Goal: Information Seeking & Learning: Learn about a topic

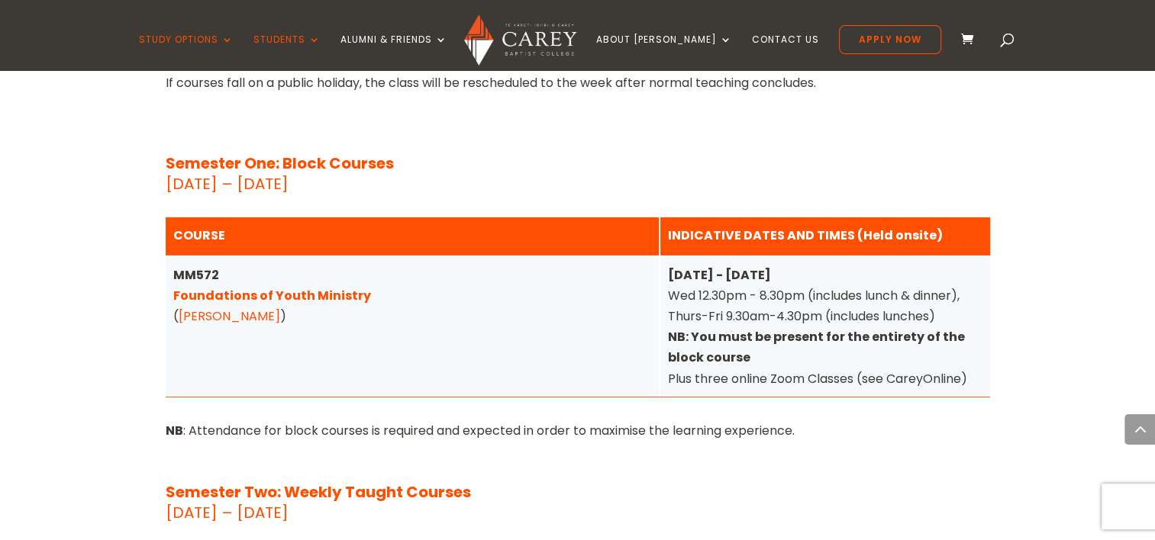
scroll to position [5411, 0]
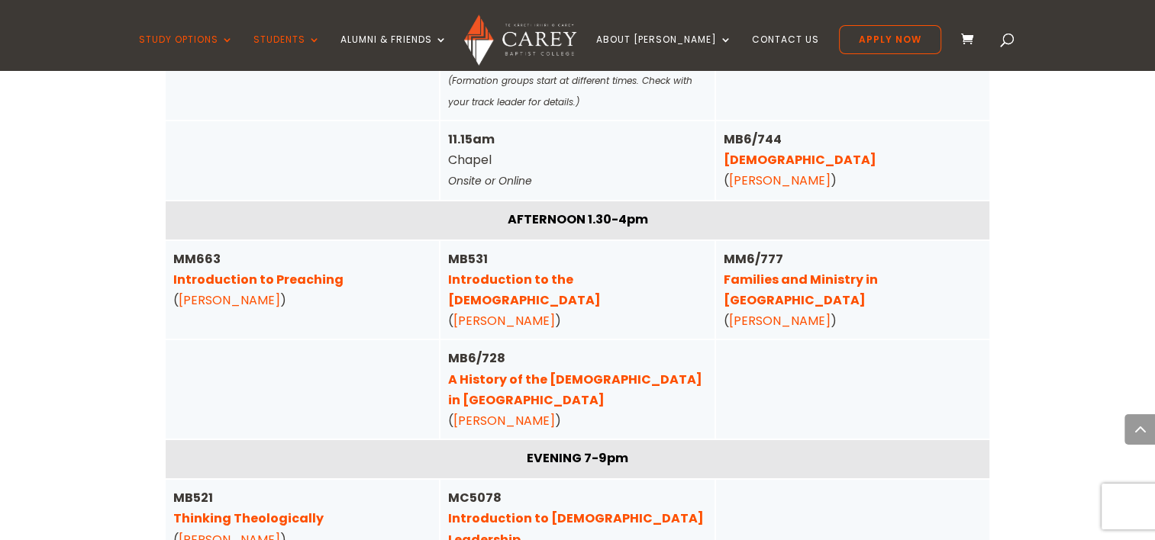
click at [211, 340] on div at bounding box center [303, 389] width 274 height 98
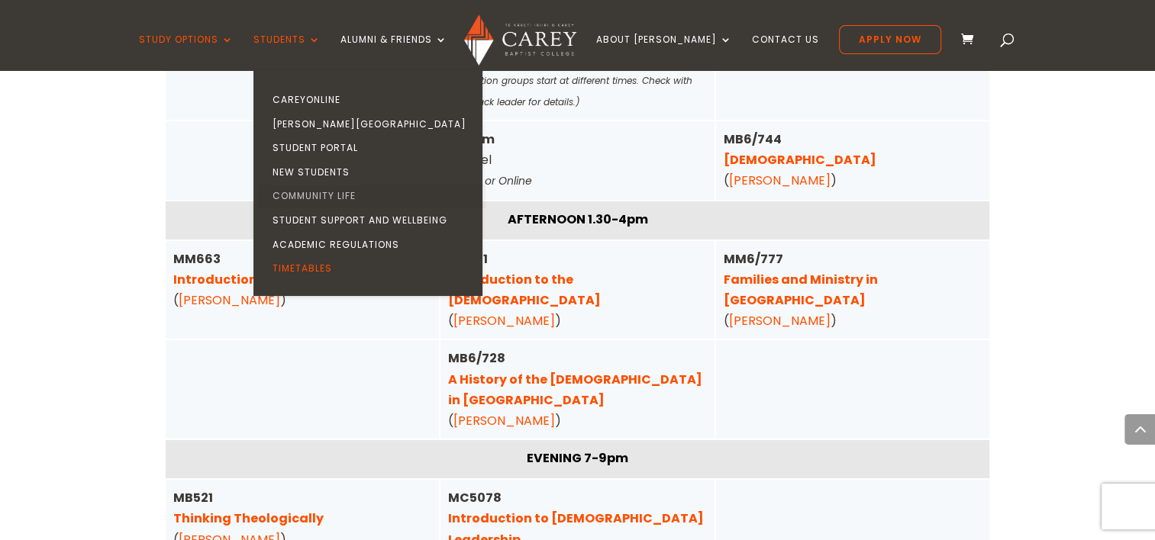
click at [359, 195] on link "Community Life" at bounding box center [371, 196] width 229 height 24
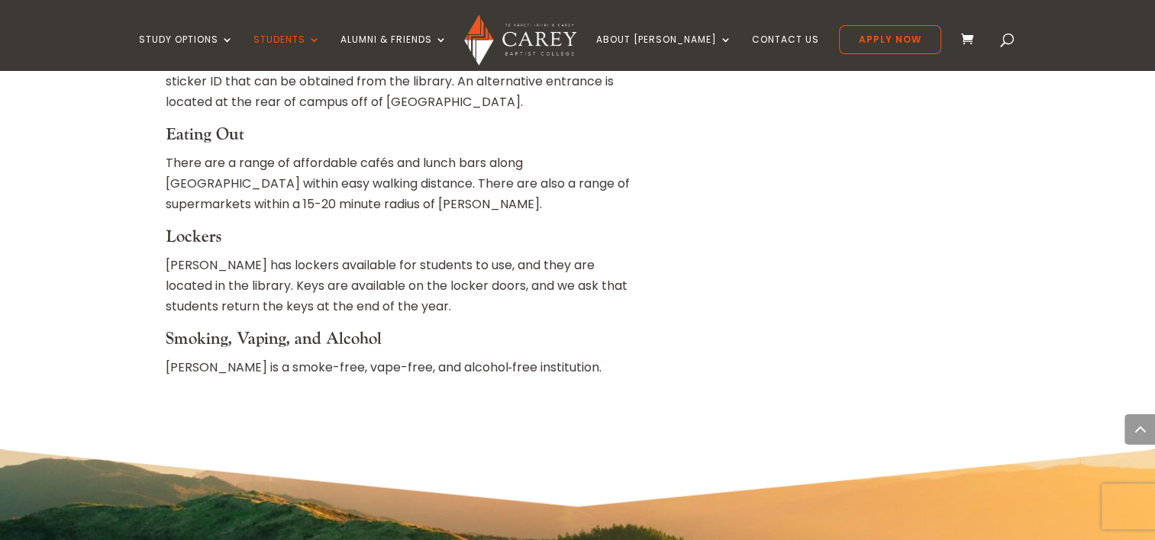
scroll to position [2411, 0]
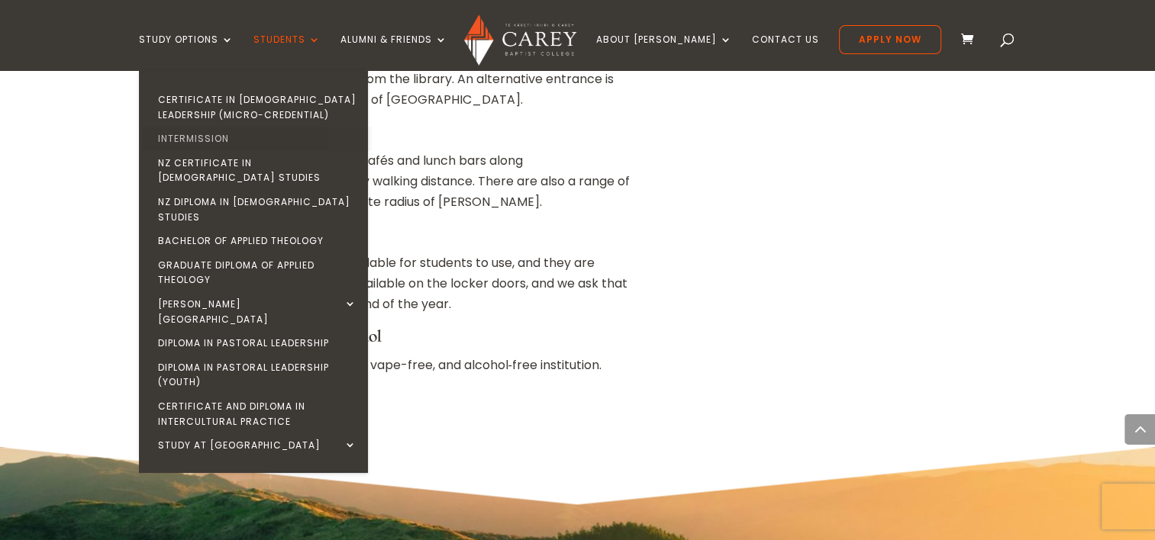
click at [244, 138] on link "Intermission" at bounding box center [257, 139] width 229 height 24
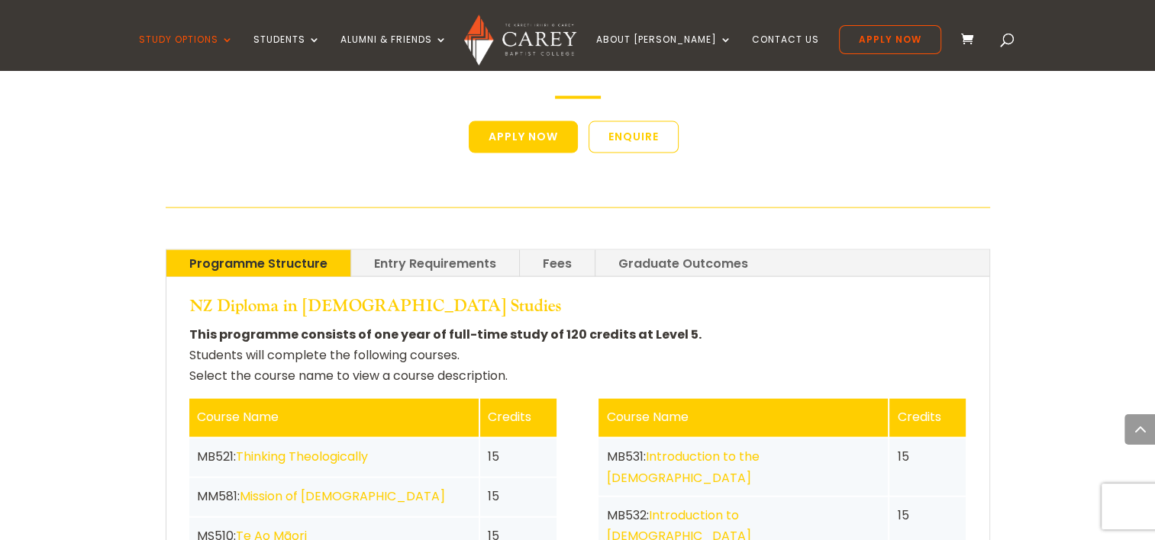
scroll to position [3152, 0]
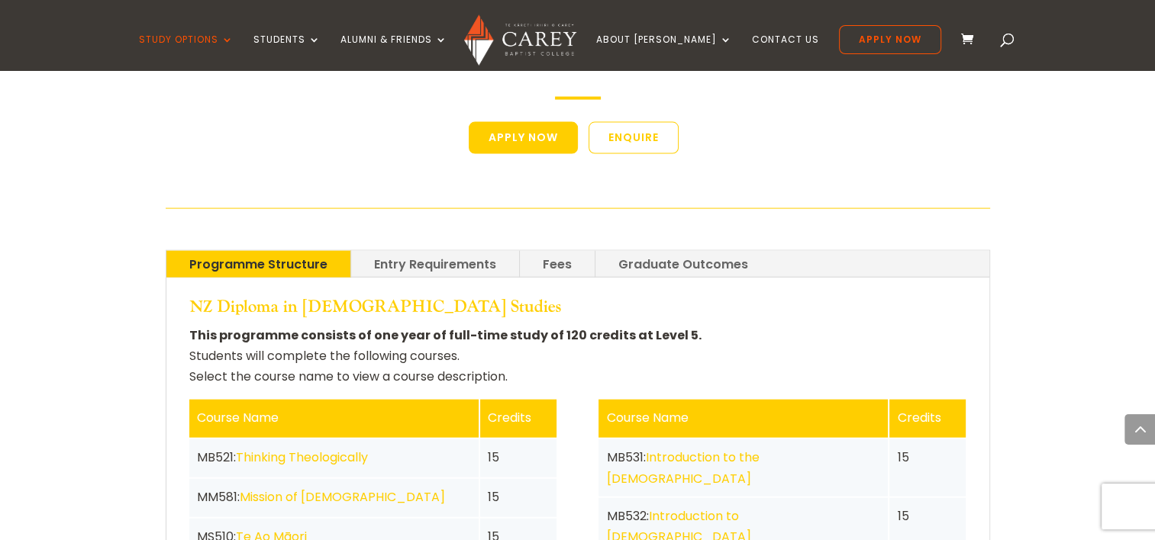
click at [404, 251] on link "Entry Requirements" at bounding box center [435, 264] width 168 height 27
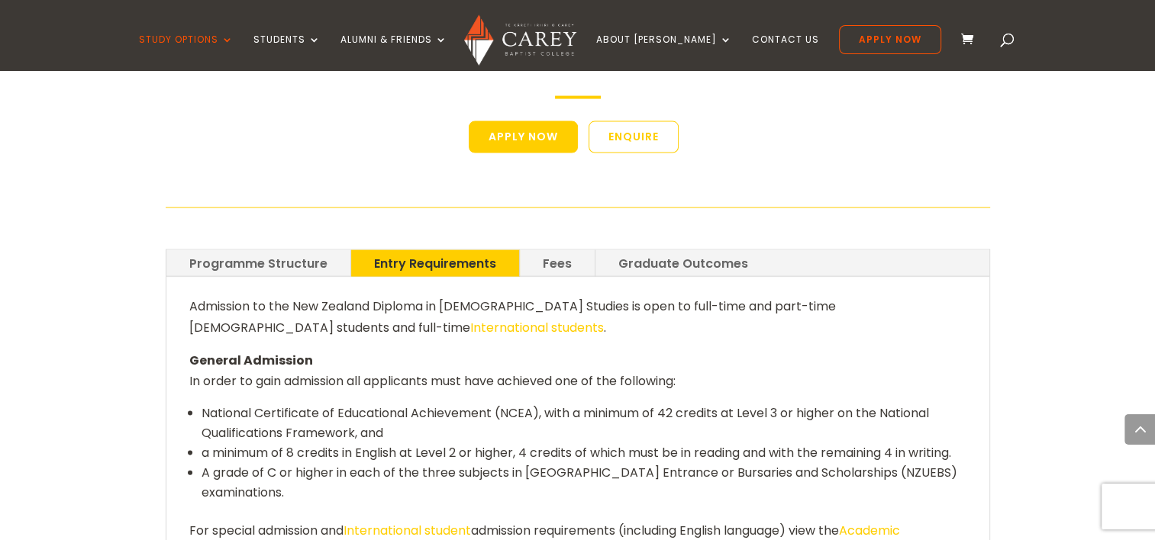
scroll to position [3150, 0]
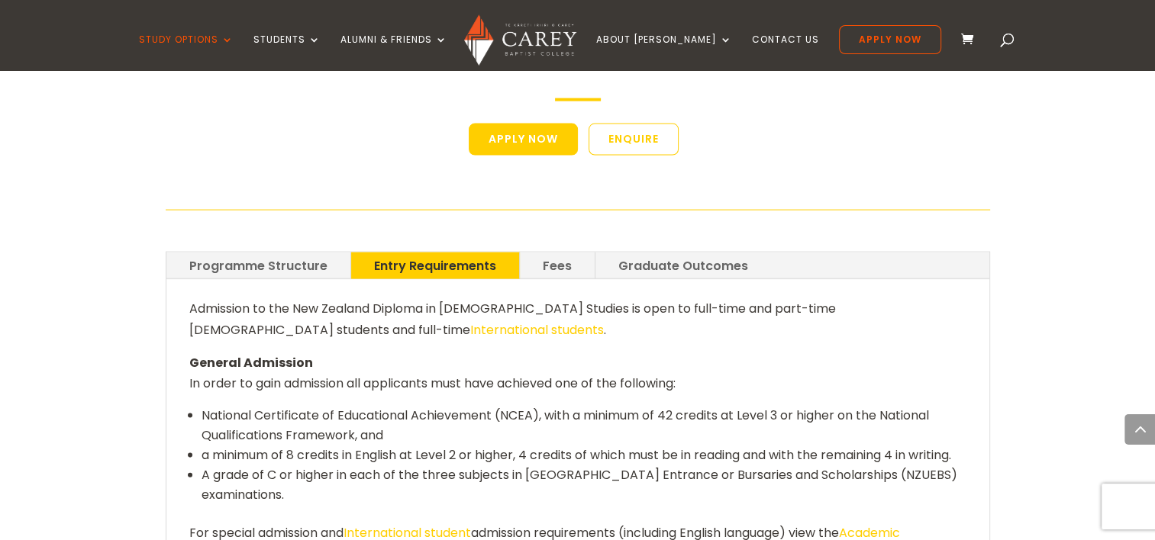
click at [564, 253] on link "Fees" at bounding box center [557, 266] width 75 height 27
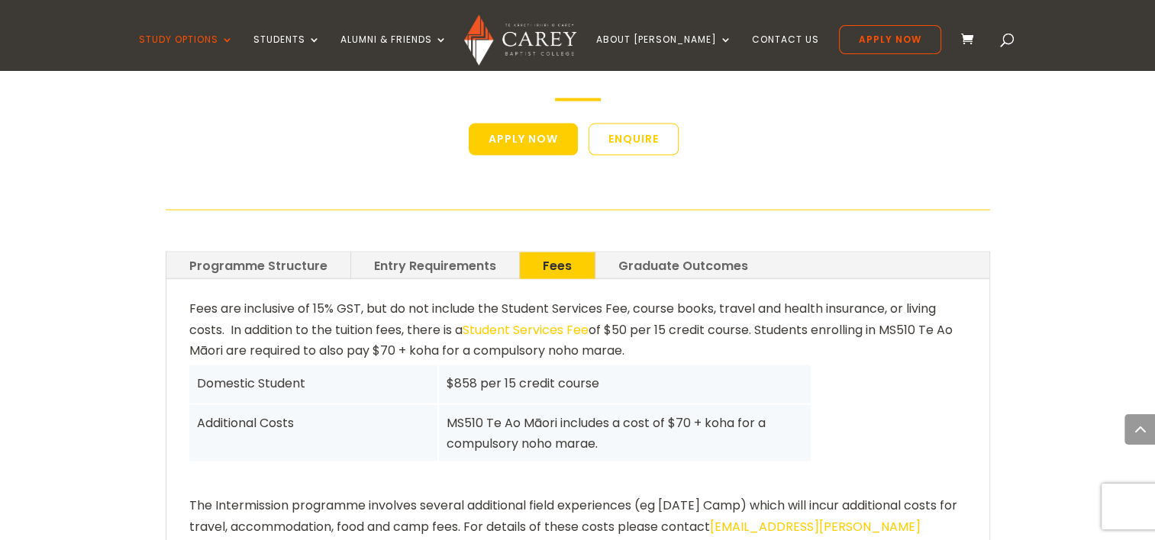
click at [641, 253] on link "Graduate Outcomes" at bounding box center [683, 266] width 176 height 27
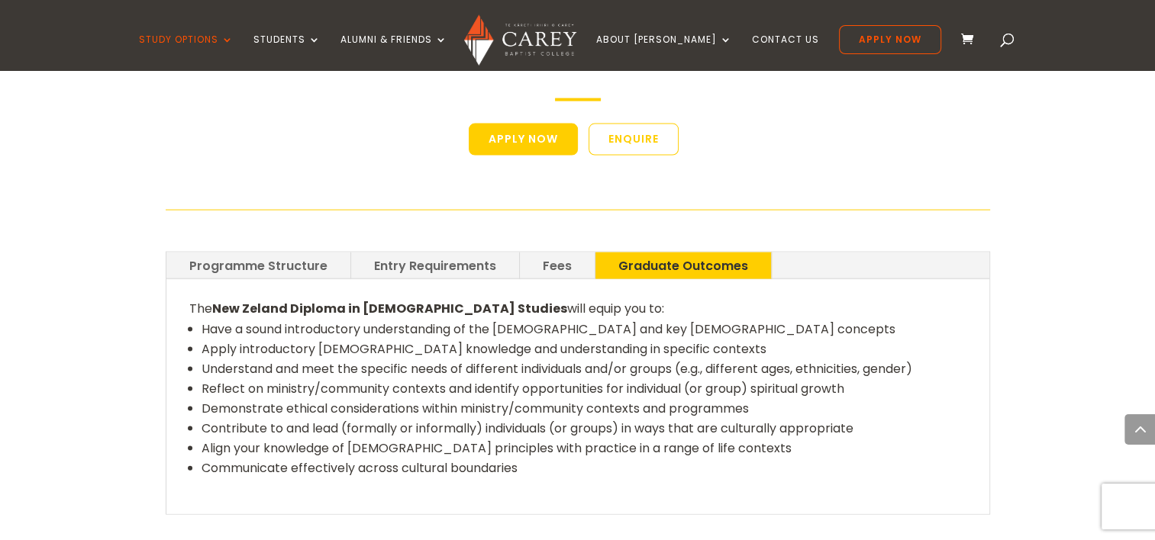
click at [251, 253] on link "Programme Structure" at bounding box center [258, 266] width 184 height 27
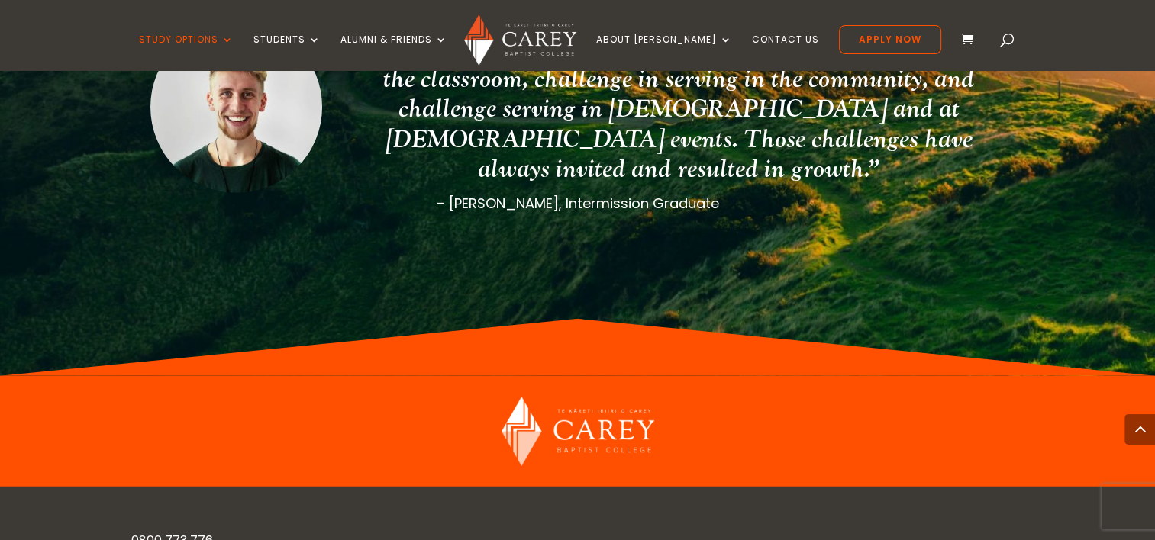
scroll to position [4548, 0]
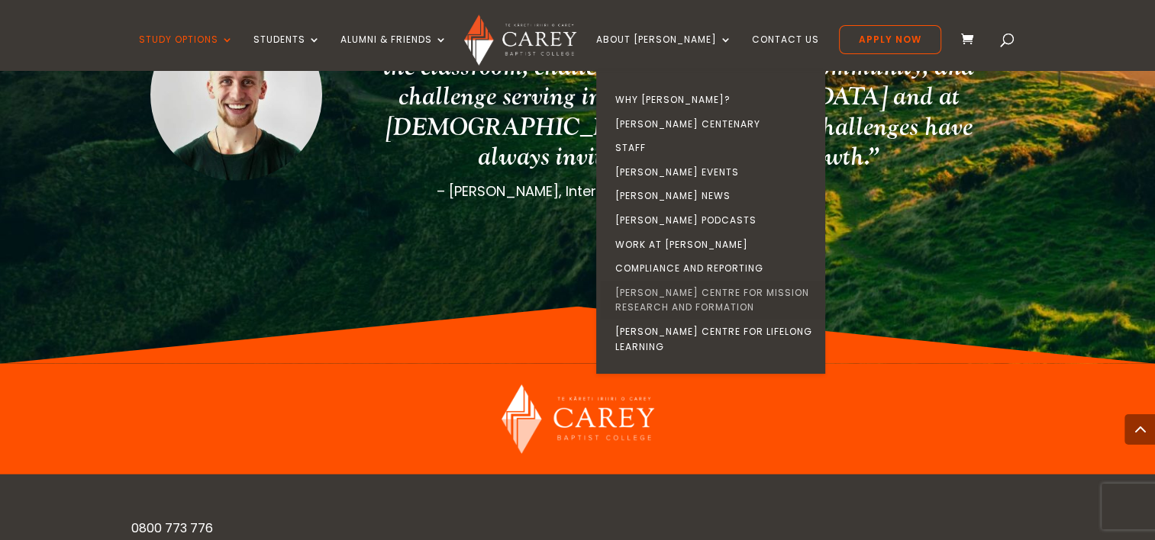
click at [735, 299] on link "[PERSON_NAME] Centre for Mission Research and Formation" at bounding box center [714, 300] width 229 height 39
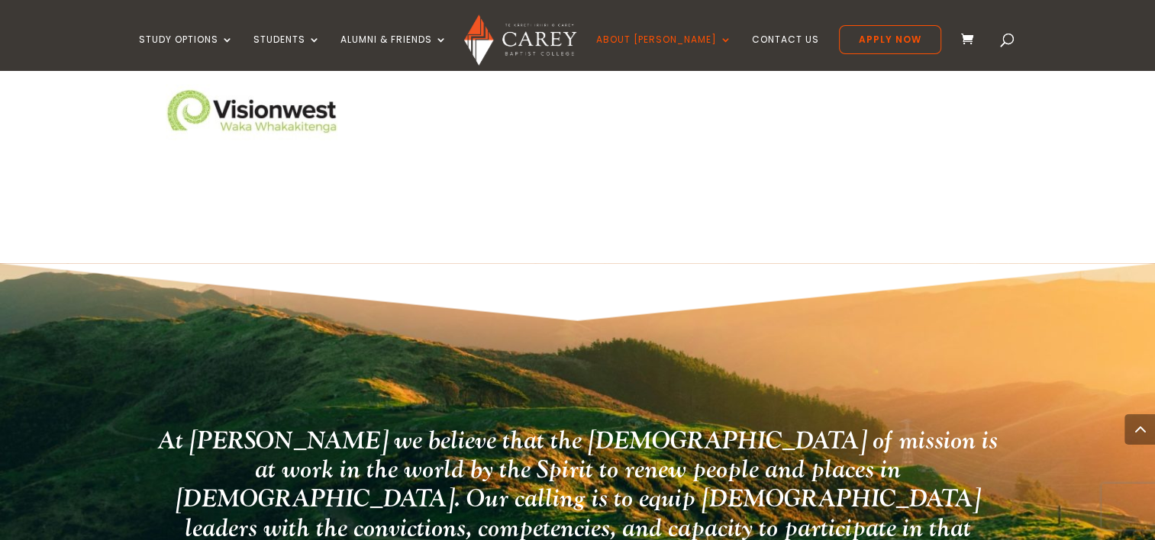
scroll to position [2892, 0]
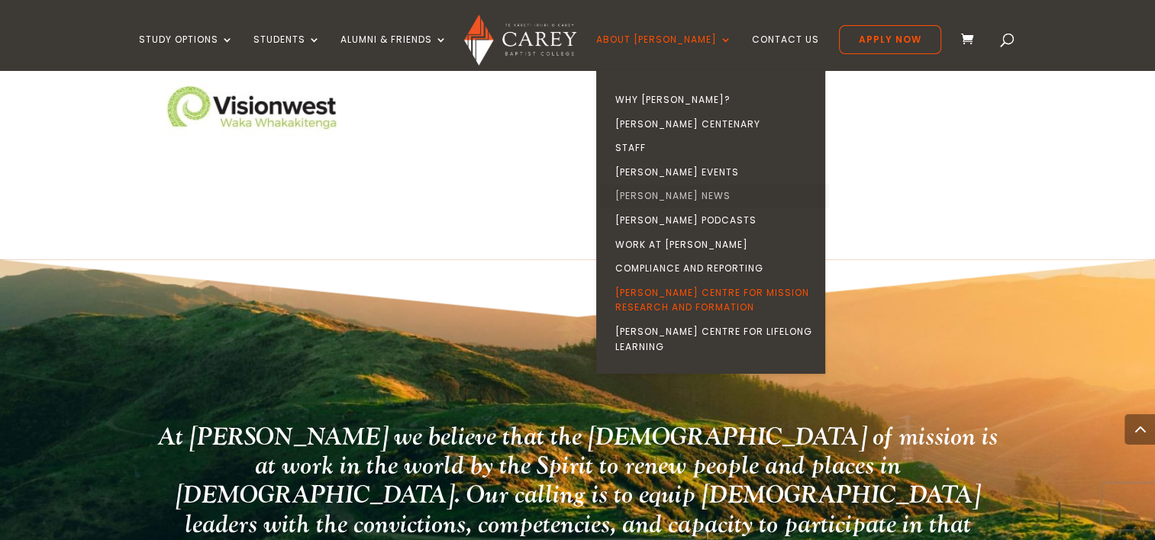
click at [691, 193] on link "[PERSON_NAME] News" at bounding box center [714, 196] width 229 height 24
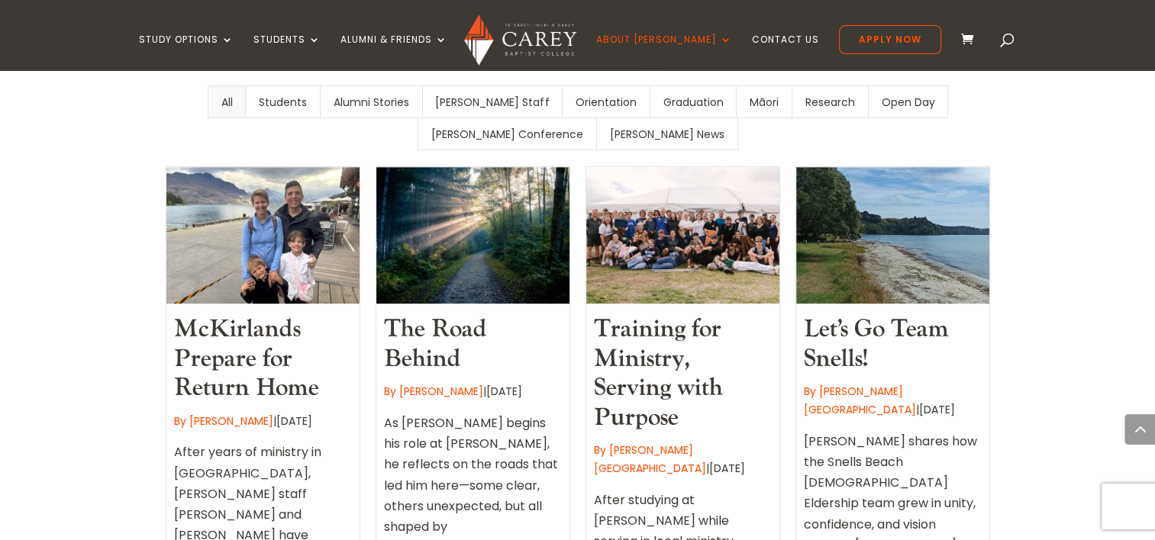
scroll to position [672, 0]
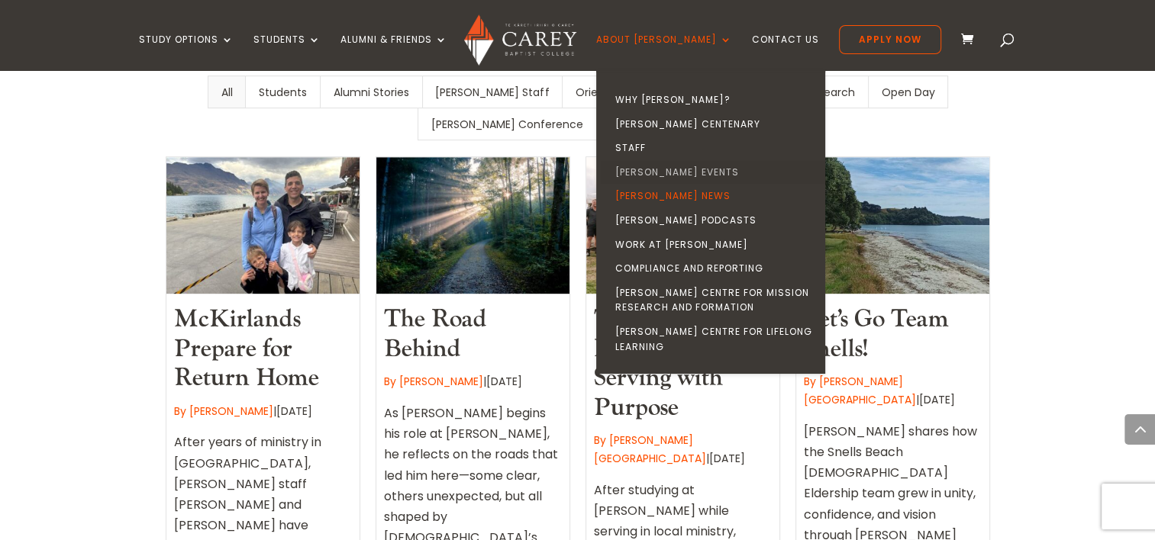
click at [700, 169] on link "[PERSON_NAME] Events" at bounding box center [714, 172] width 229 height 24
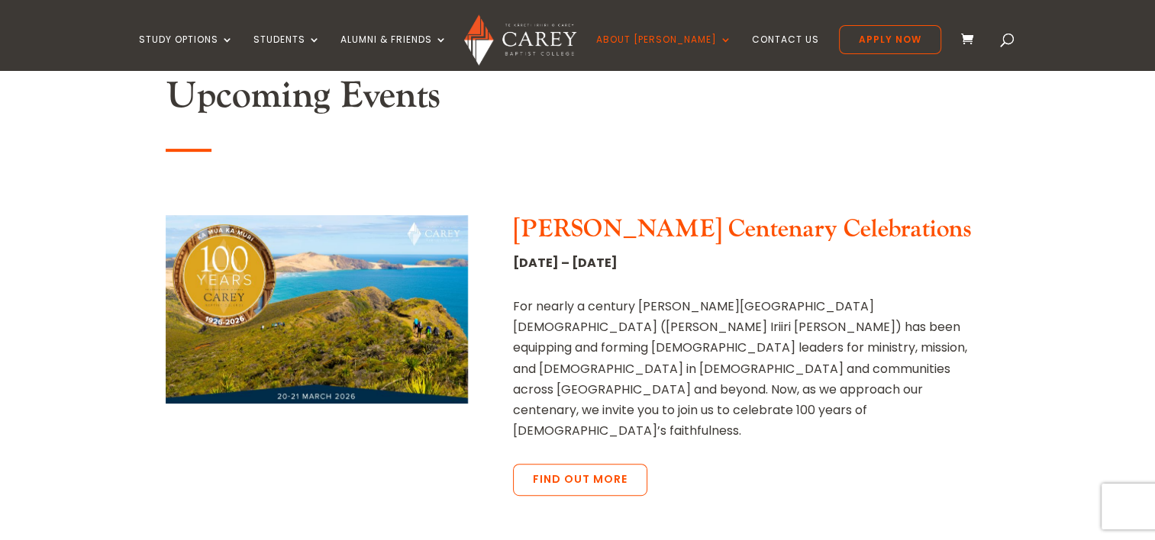
scroll to position [514, 0]
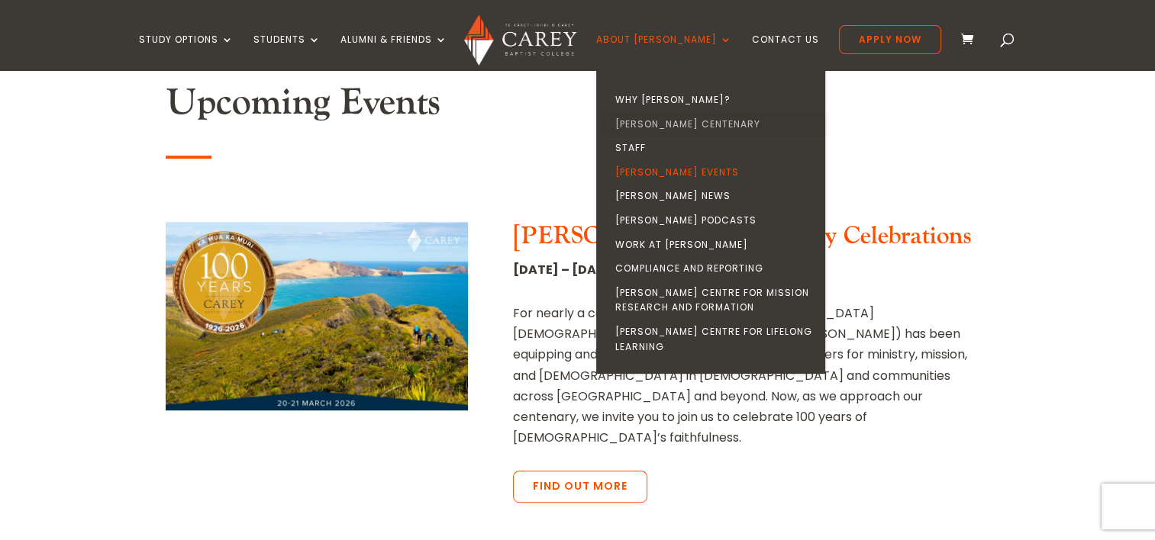
click at [686, 120] on link "[PERSON_NAME] Centenary" at bounding box center [714, 124] width 229 height 24
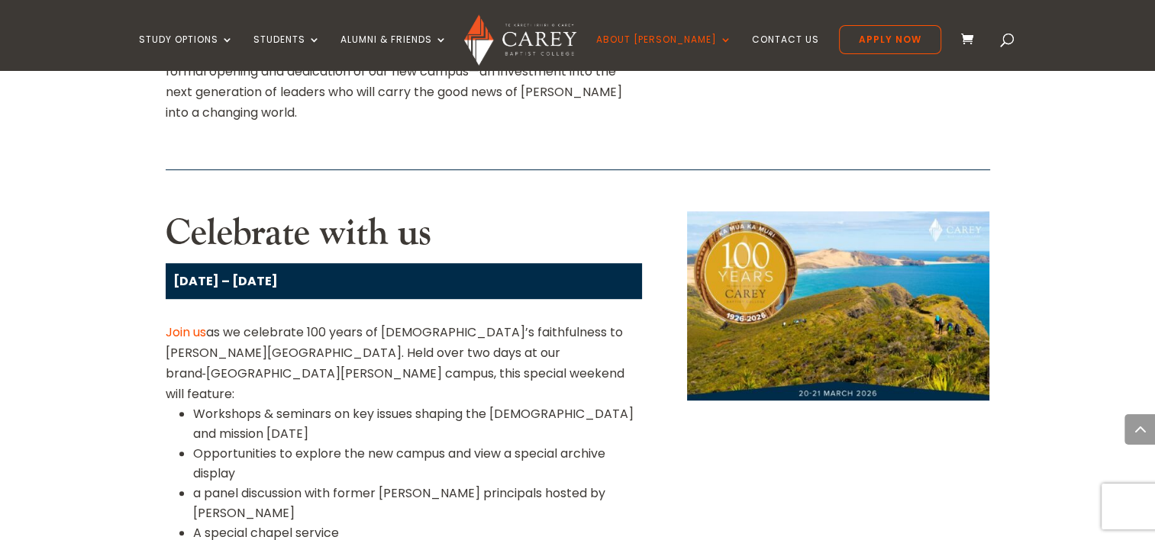
scroll to position [833, 0]
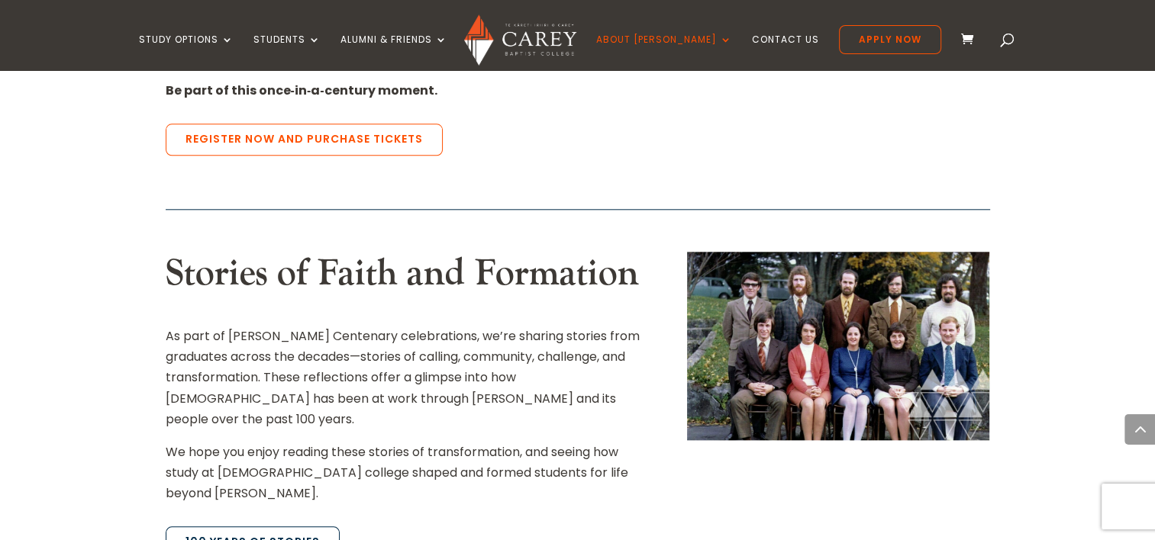
scroll to position [1571, 0]
click at [124, 277] on div "Home » Carey Centenary Celebrating 100 Years For nearly a century Carey Baptist…" at bounding box center [577, 530] width 1155 height 3219
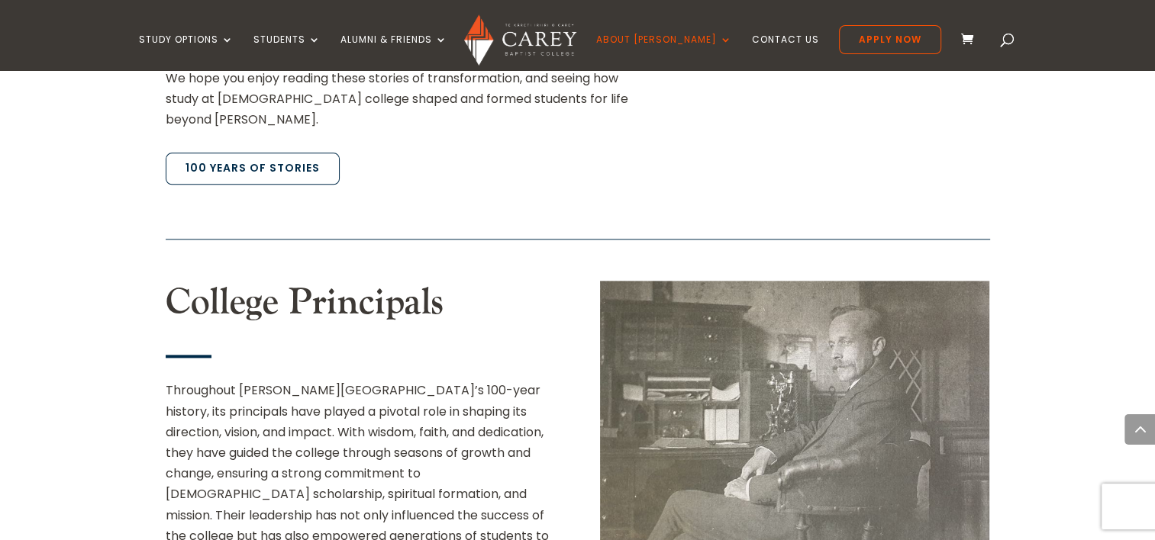
scroll to position [1944, 0]
click at [124, 277] on div "Home » Carey Centenary Celebrating 100 Years For nearly a century Carey Baptist…" at bounding box center [577, 157] width 1155 height 3219
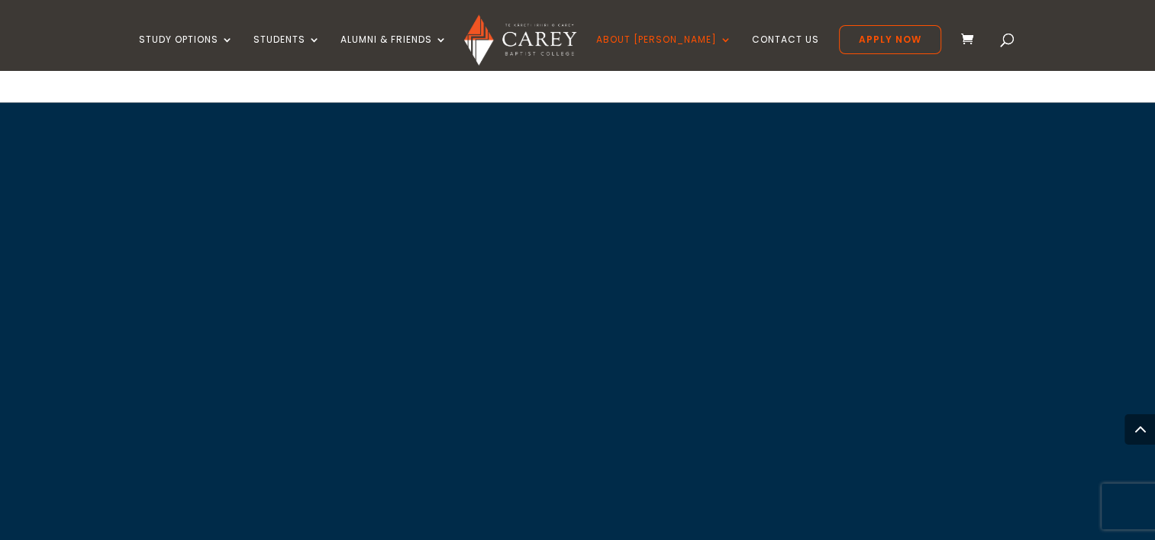
scroll to position [3608, 0]
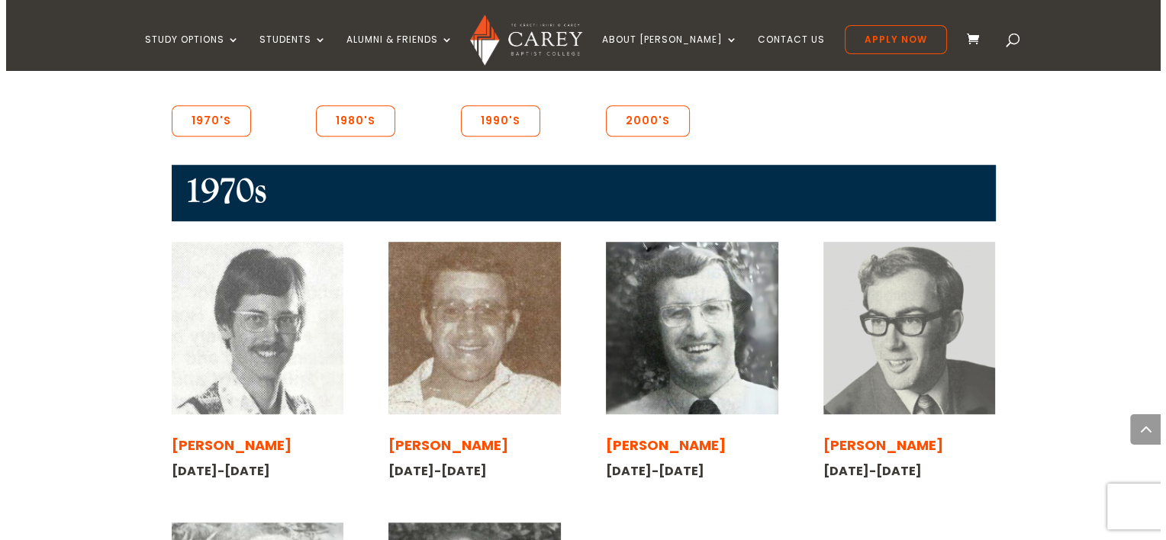
scroll to position [1196, 0]
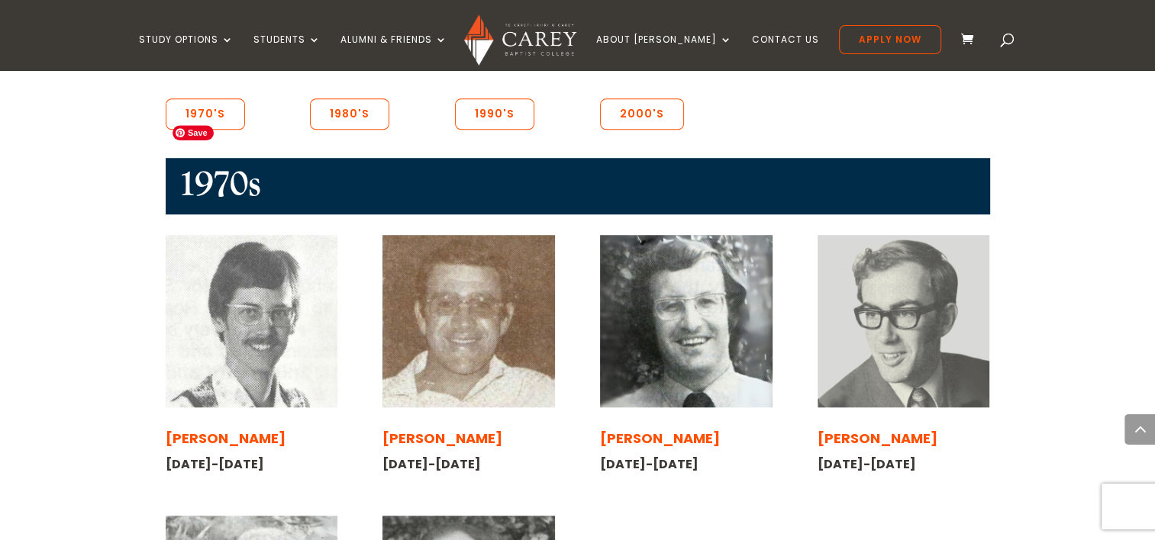
click at [205, 248] on img at bounding box center [252, 321] width 172 height 172
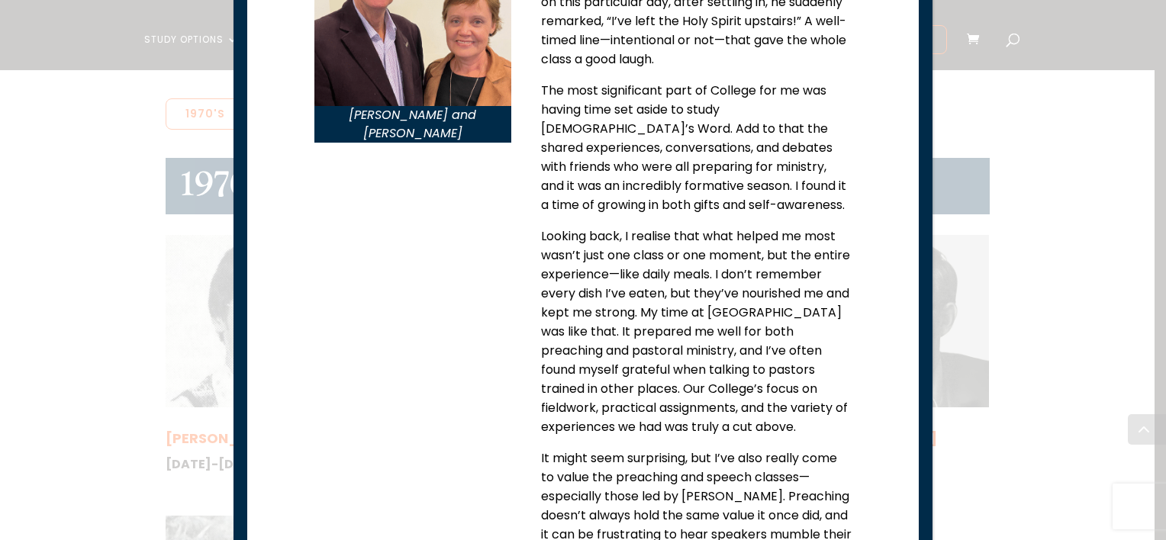
scroll to position [649, 0]
click at [954, 489] on div "Richard during his college days Richard and Margaret Coombs Richard Coombs 1977…" at bounding box center [583, 270] width 1166 height 540
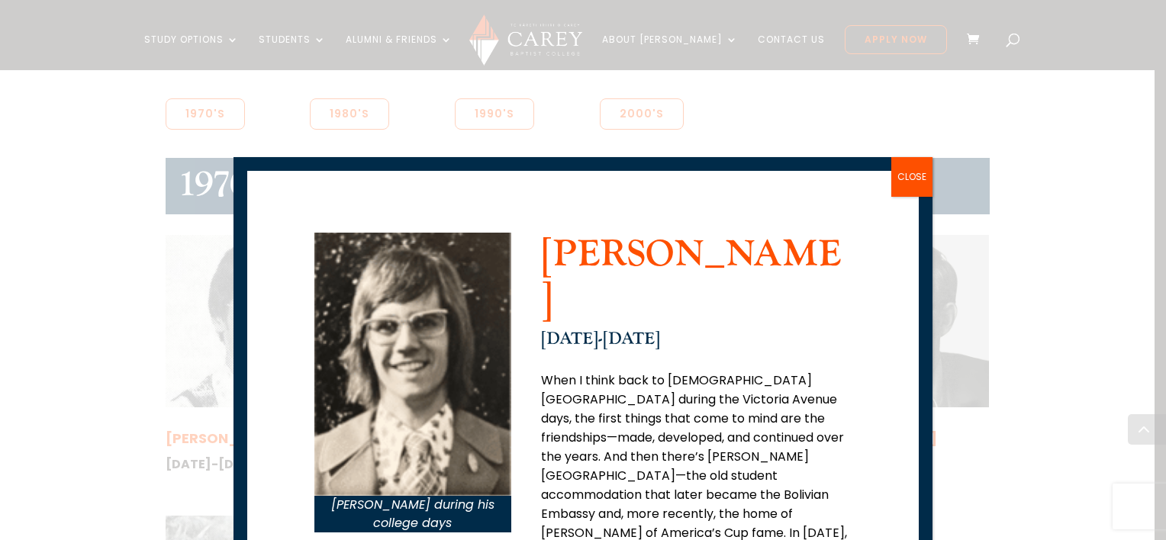
scroll to position [8, 0]
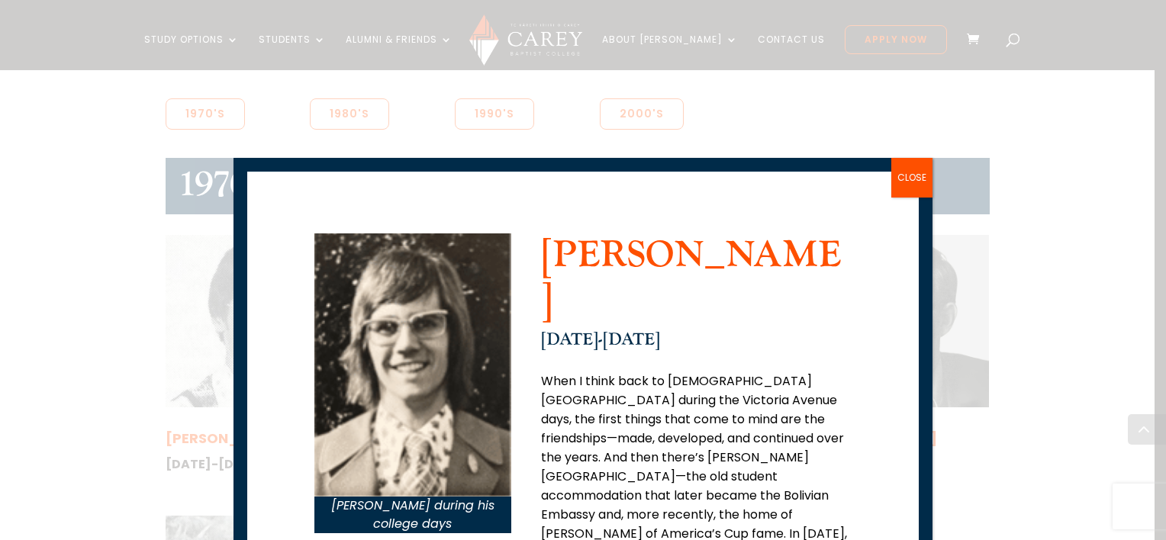
click at [913, 186] on button "CLOSE" at bounding box center [911, 178] width 41 height 40
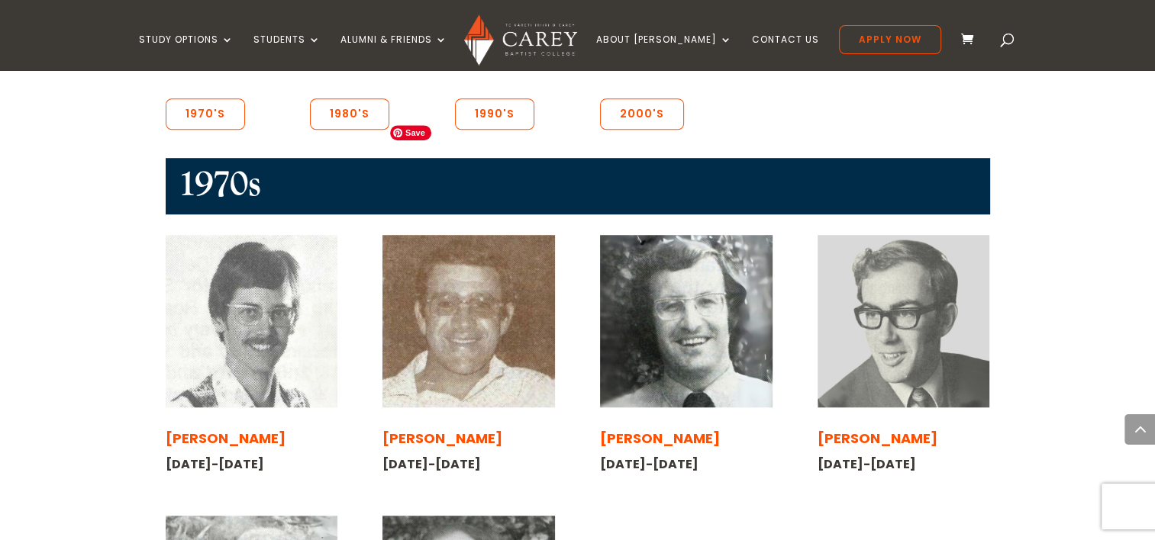
click at [511, 275] on img at bounding box center [468, 321] width 172 height 172
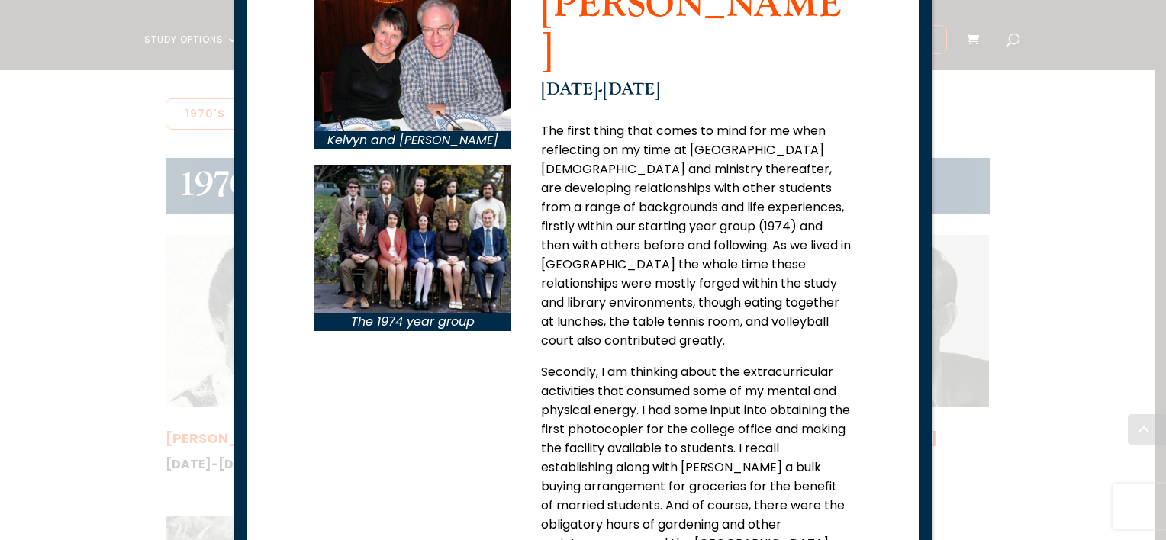
scroll to position [258, 0]
click at [456, 226] on img at bounding box center [413, 240] width 198 height 148
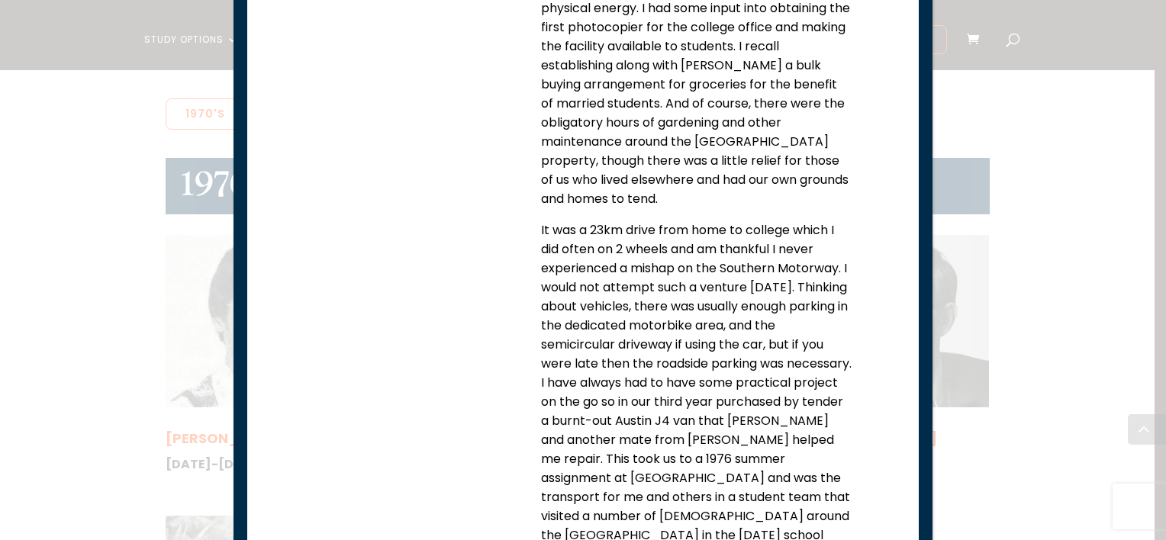
scroll to position [0, 0]
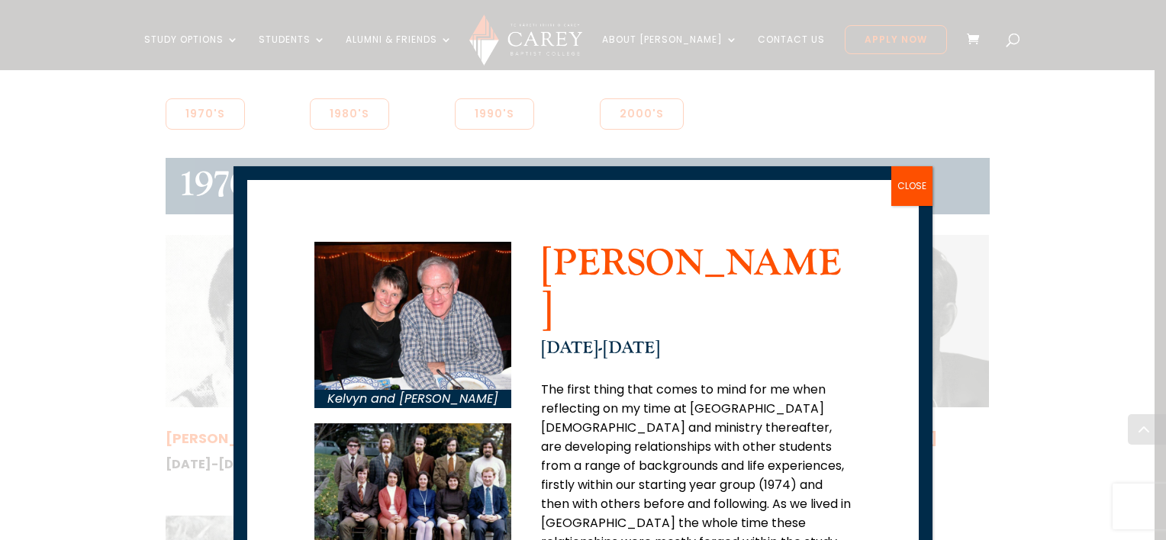
click at [910, 195] on button "CLOSE" at bounding box center [911, 186] width 41 height 40
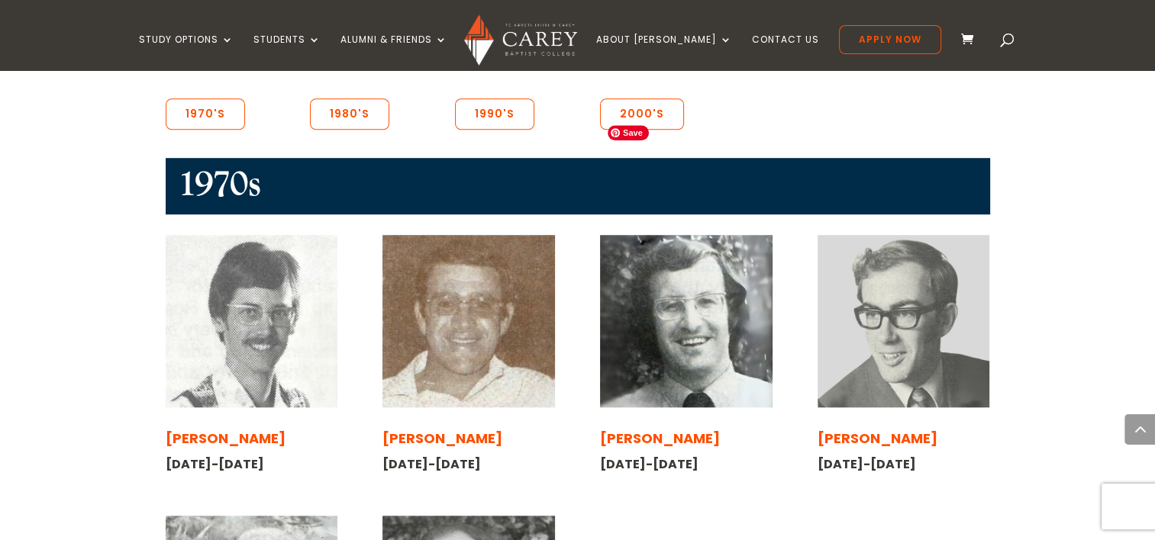
click at [704, 235] on img at bounding box center [686, 321] width 172 height 172
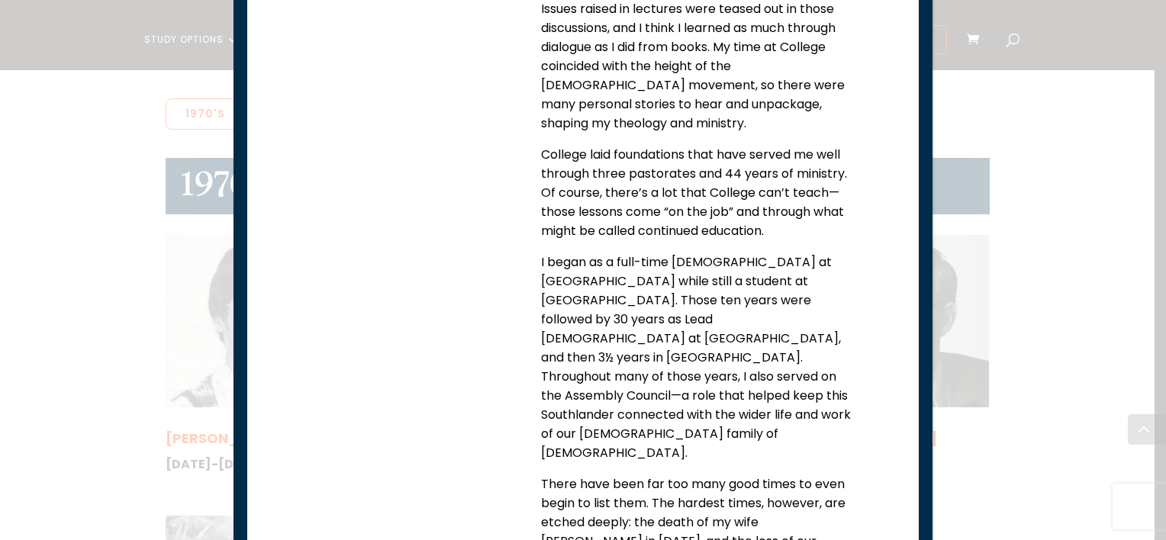
scroll to position [793, 0]
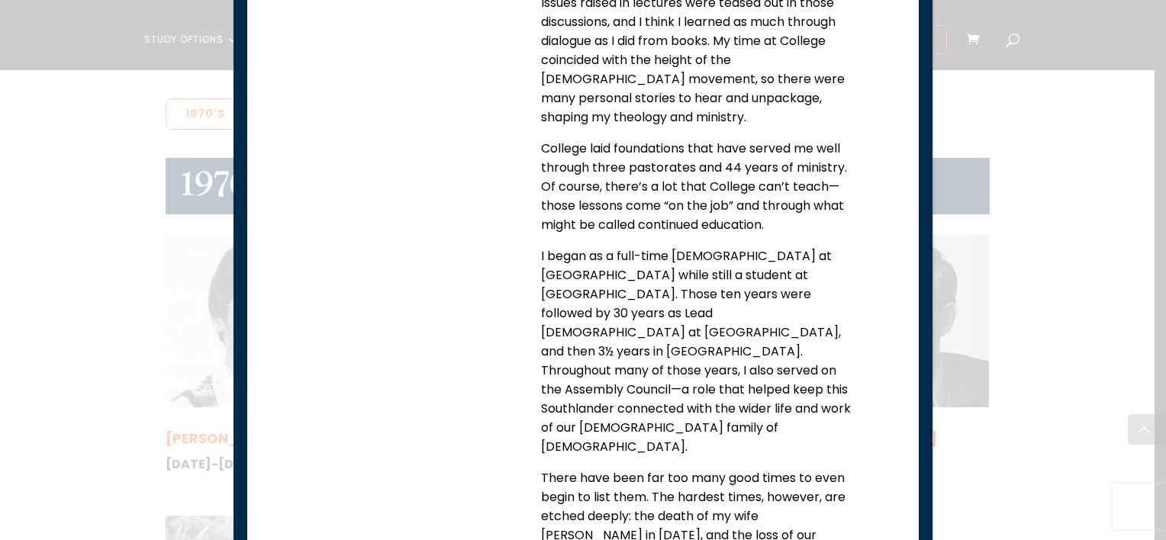
click at [892, 336] on div "Brian Kenning 1973-1975 My first memory of Baptist College is sitting in a room…" at bounding box center [583, 44] width 672 height 1315
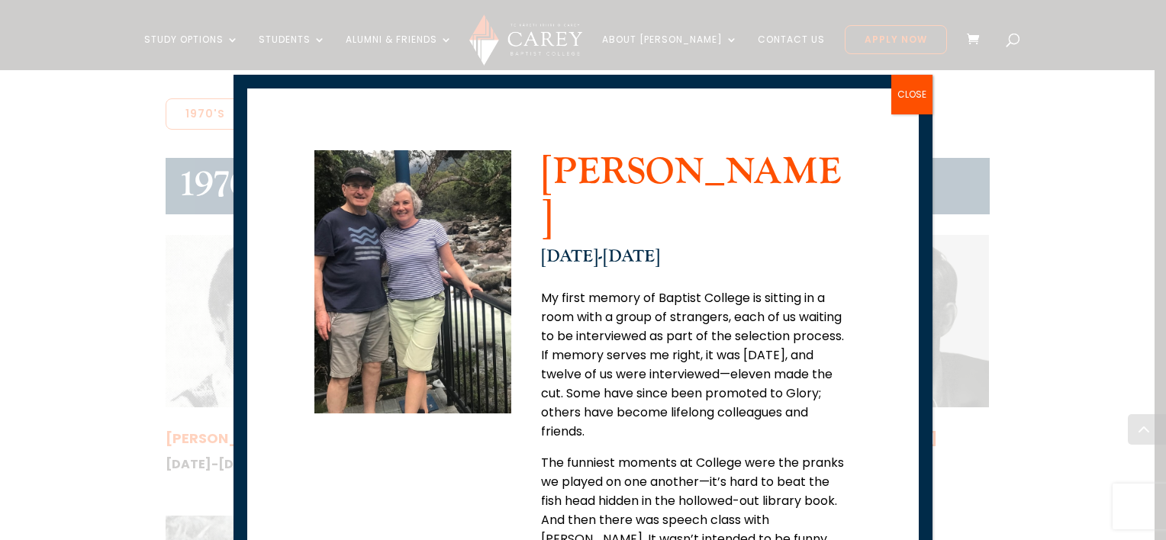
scroll to position [0, 0]
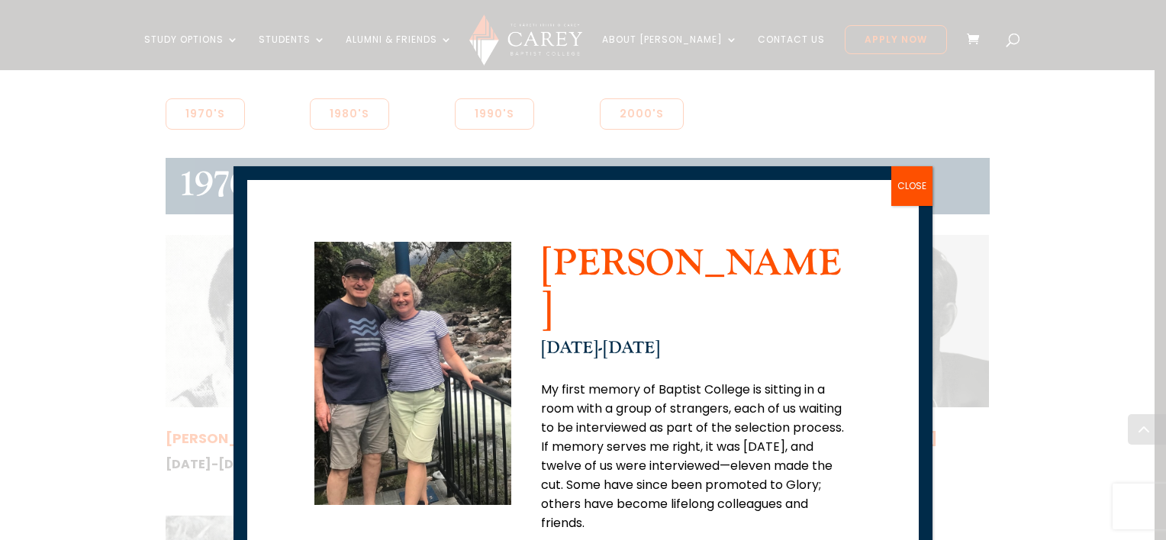
click at [910, 185] on button "CLOSE" at bounding box center [911, 186] width 41 height 40
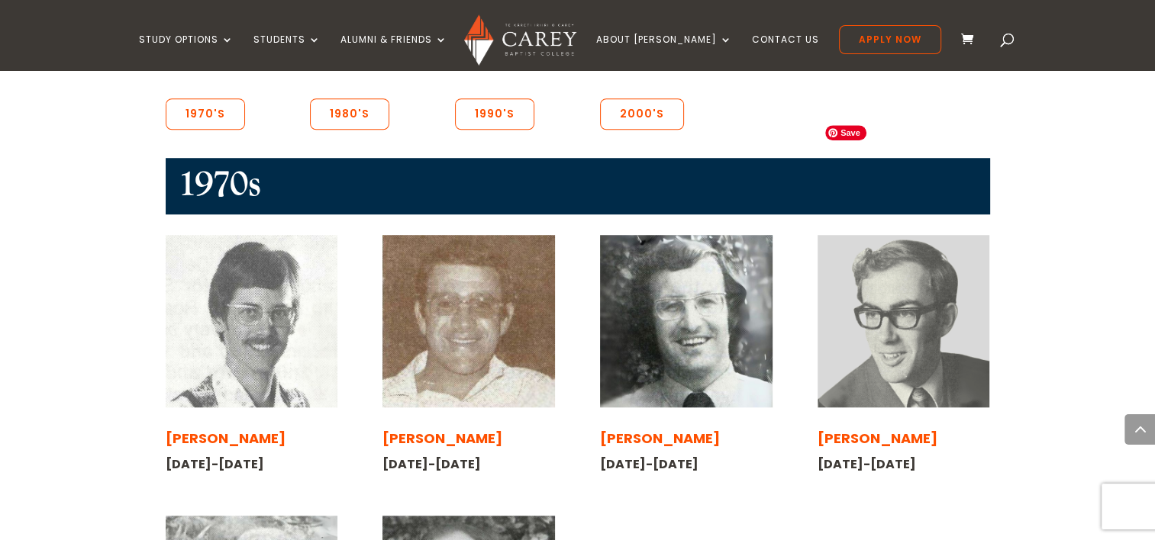
click at [865, 266] on img at bounding box center [903, 321] width 172 height 172
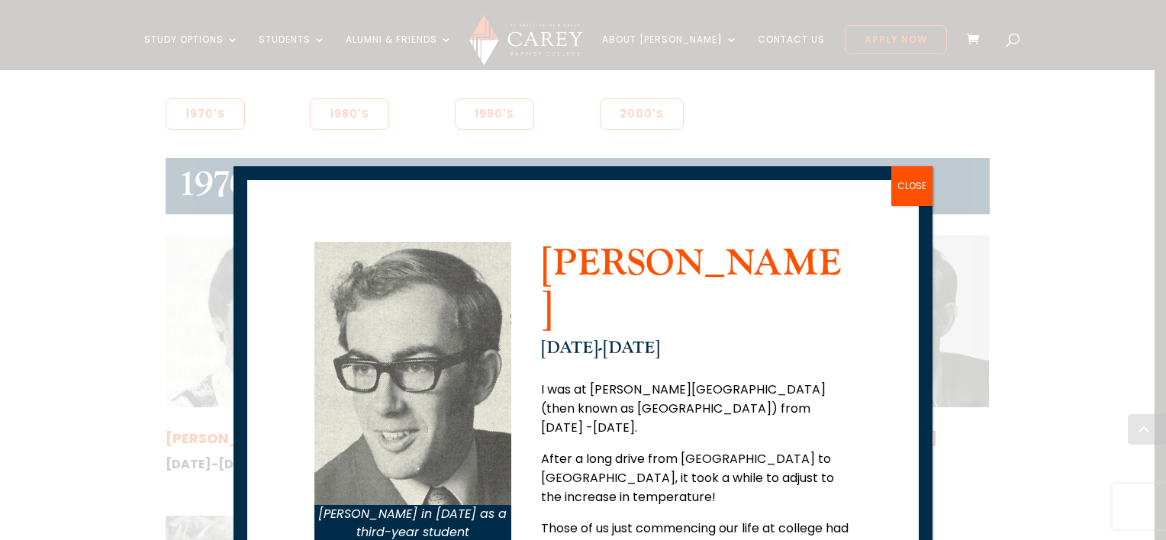
click at [916, 177] on button "CLOSE" at bounding box center [911, 186] width 41 height 40
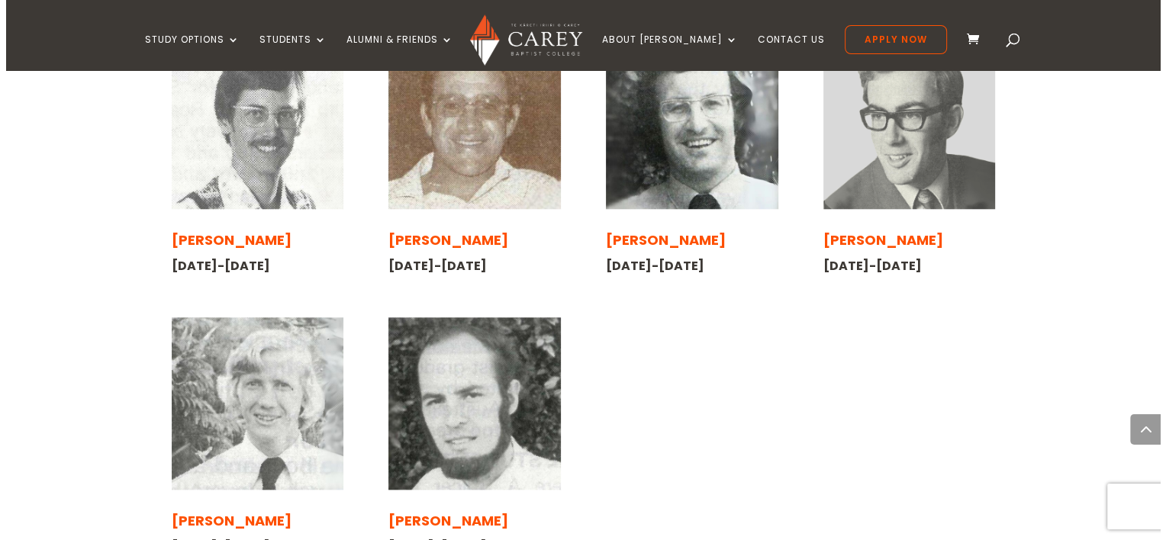
scroll to position [1403, 0]
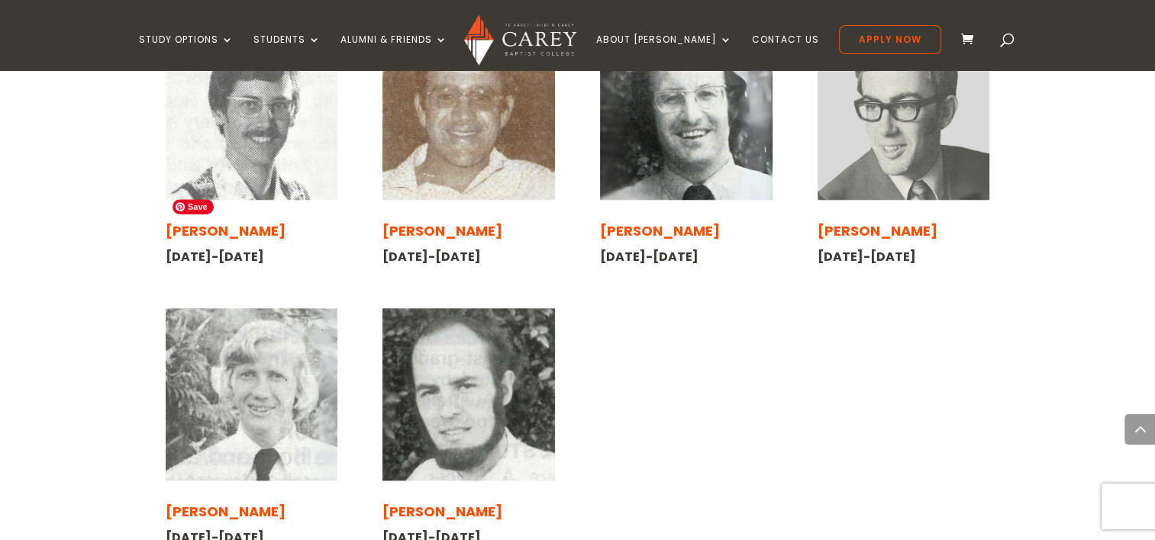
click at [317, 342] on img at bounding box center [252, 394] width 172 height 172
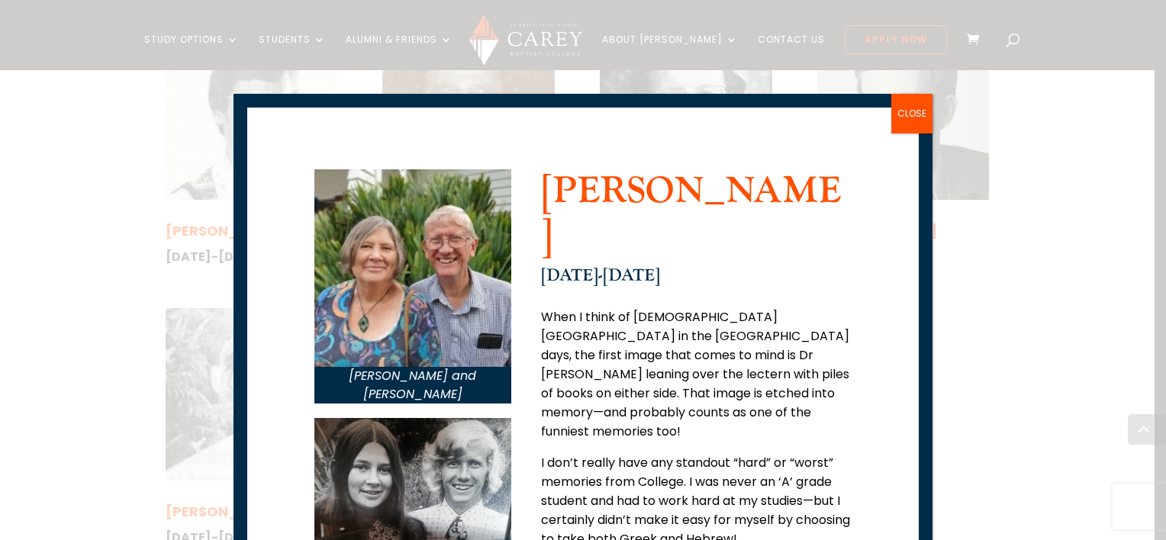
scroll to position [0, 0]
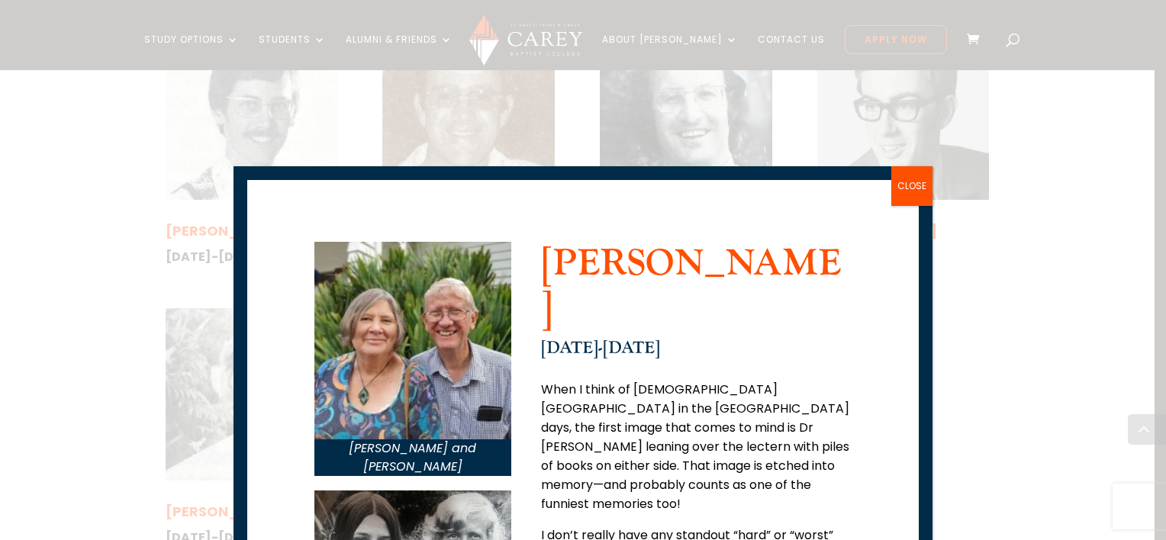
click at [912, 192] on button "CLOSE" at bounding box center [911, 186] width 41 height 40
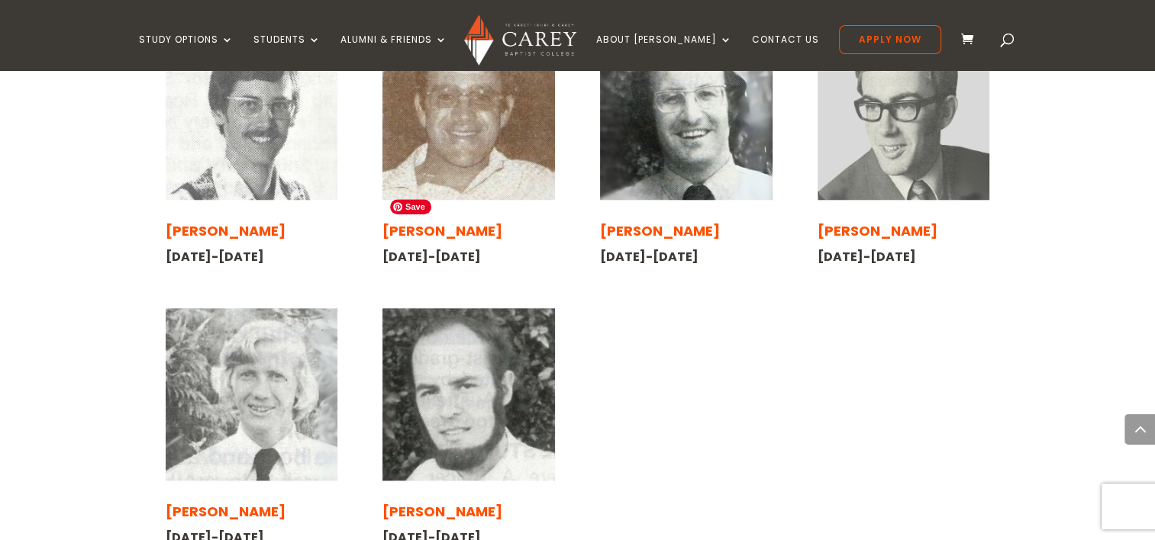
click at [507, 333] on img at bounding box center [468, 394] width 172 height 172
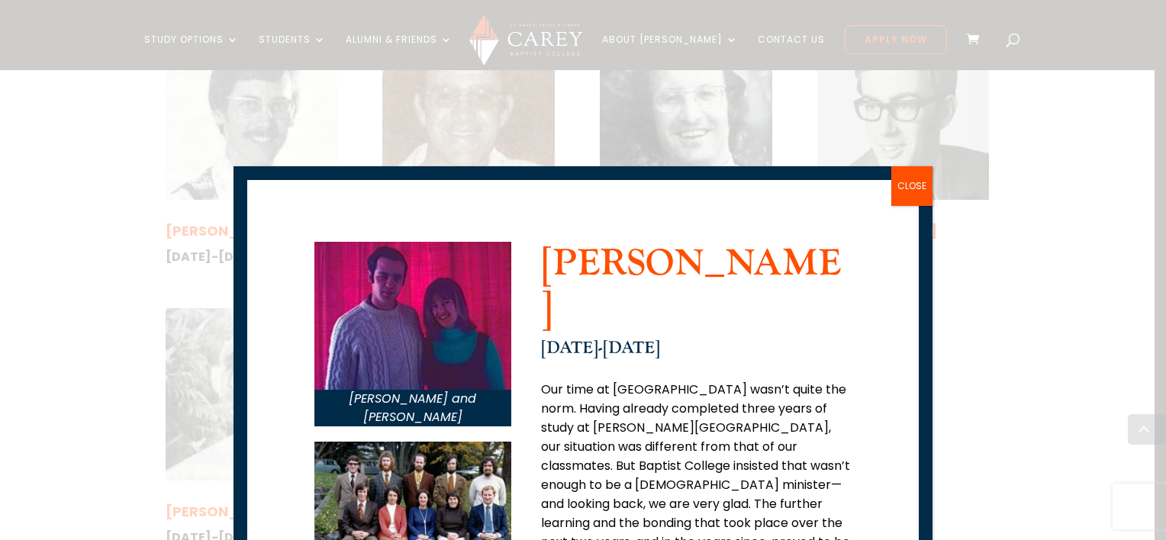
click at [916, 189] on button "CLOSE" at bounding box center [911, 186] width 41 height 40
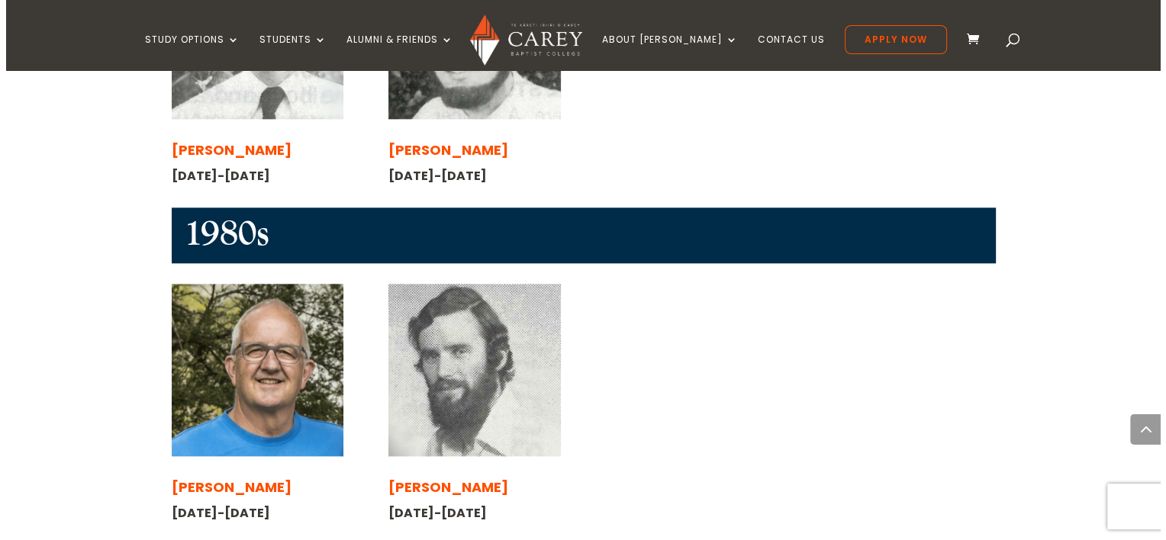
scroll to position [1806, 0]
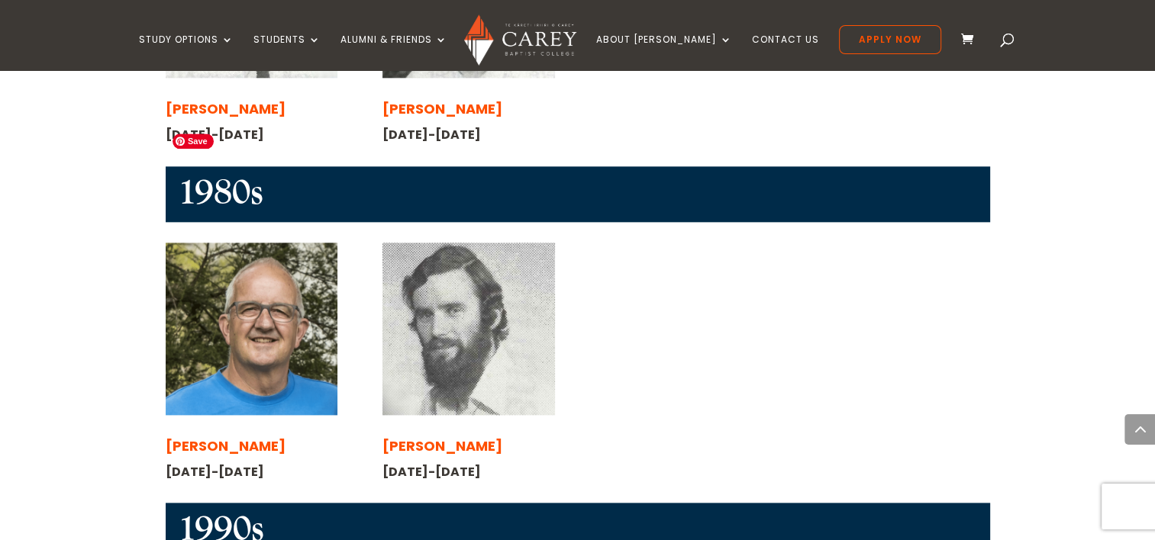
click at [298, 266] on img at bounding box center [252, 329] width 172 height 172
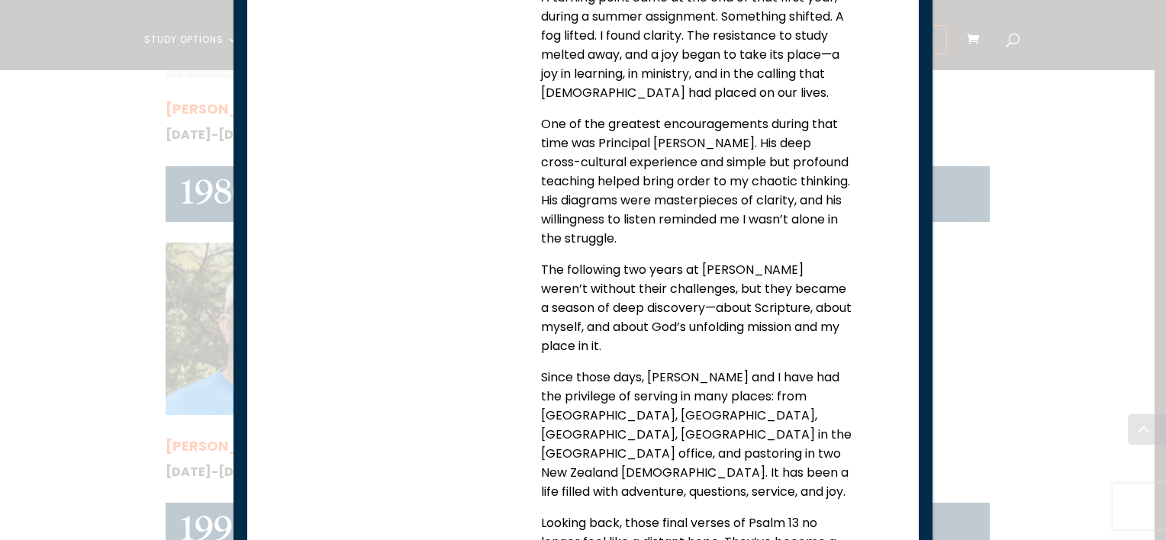
scroll to position [1062, 0]
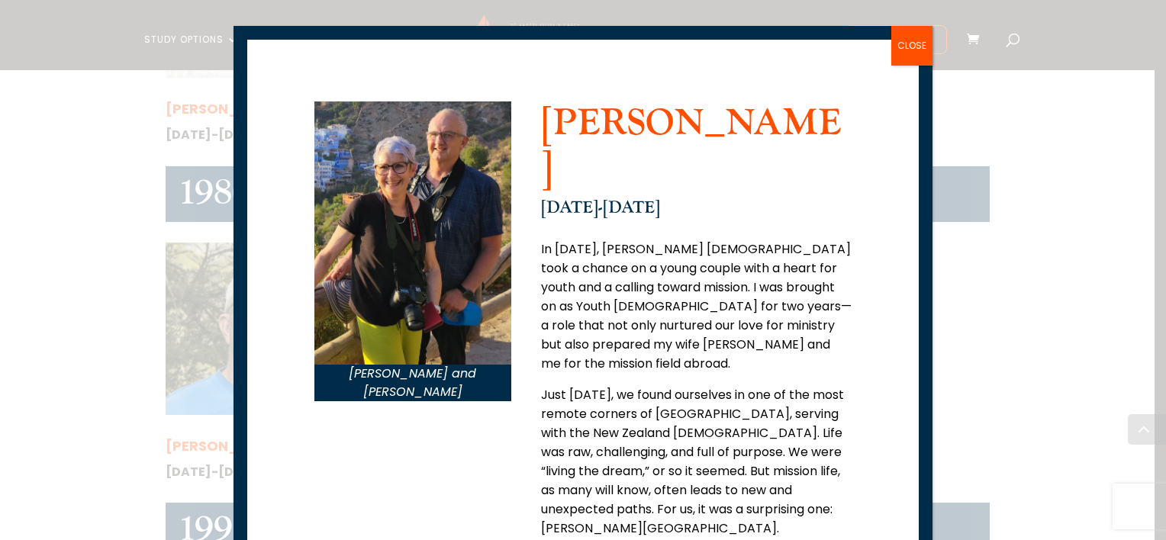
scroll to position [0, 0]
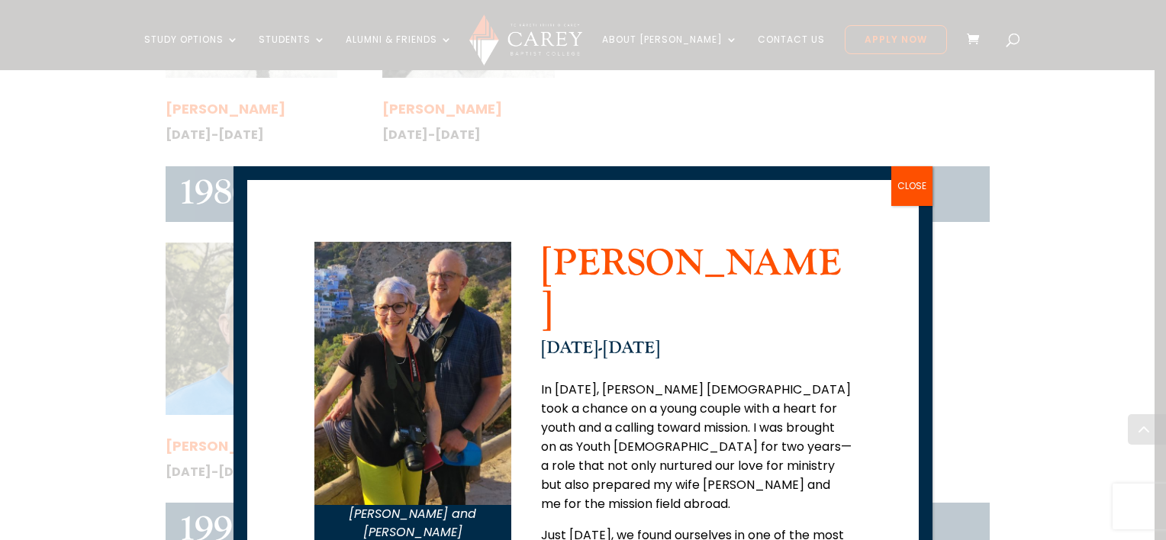
click at [913, 204] on button "CLOSE" at bounding box center [911, 186] width 41 height 40
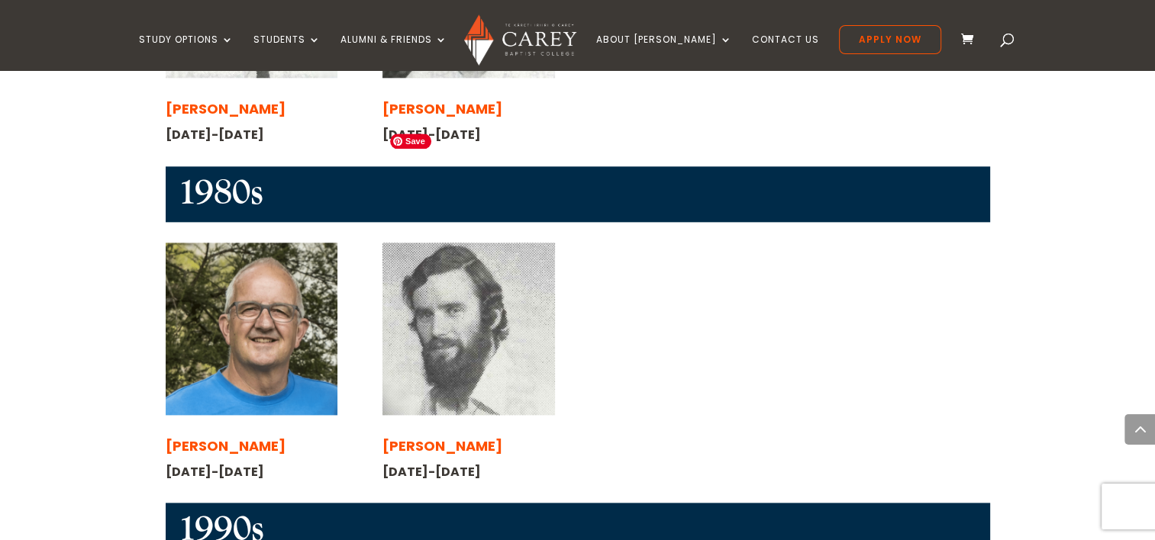
click at [507, 291] on img at bounding box center [468, 329] width 172 height 172
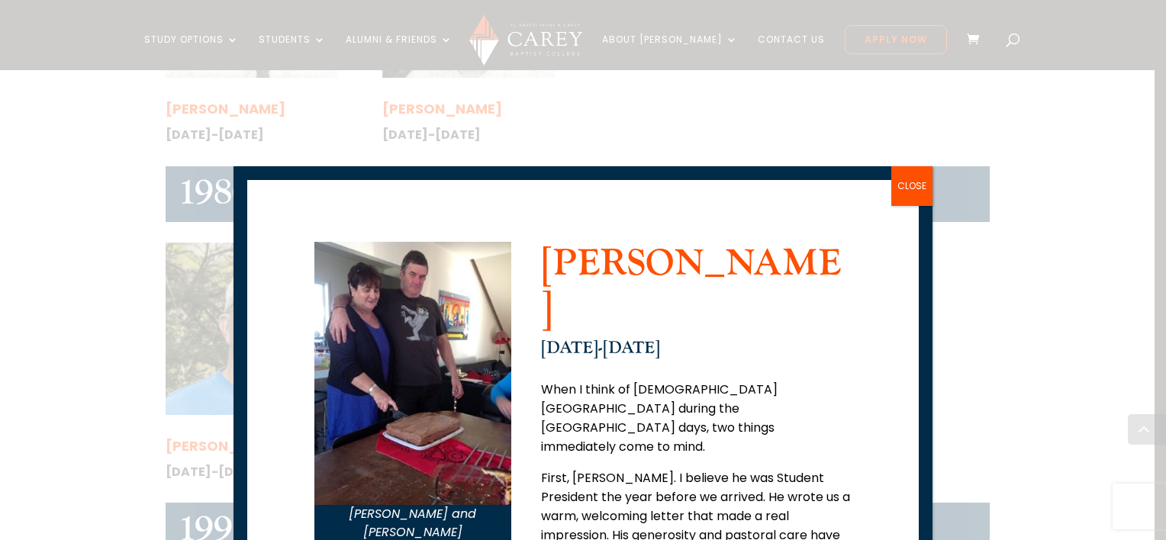
click at [920, 185] on button "CLOSE" at bounding box center [911, 186] width 41 height 40
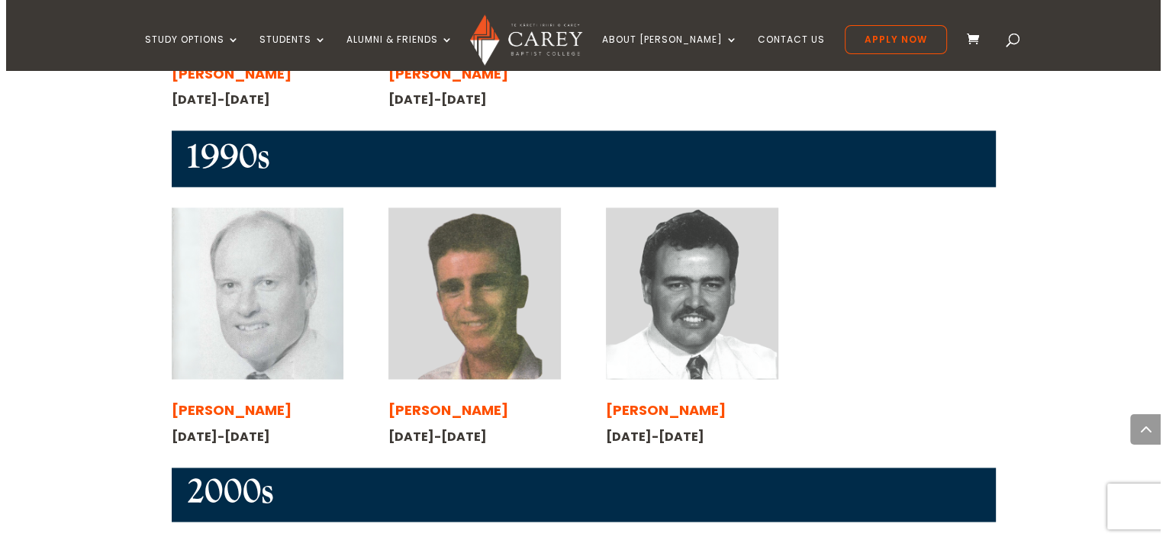
scroll to position [2182, 0]
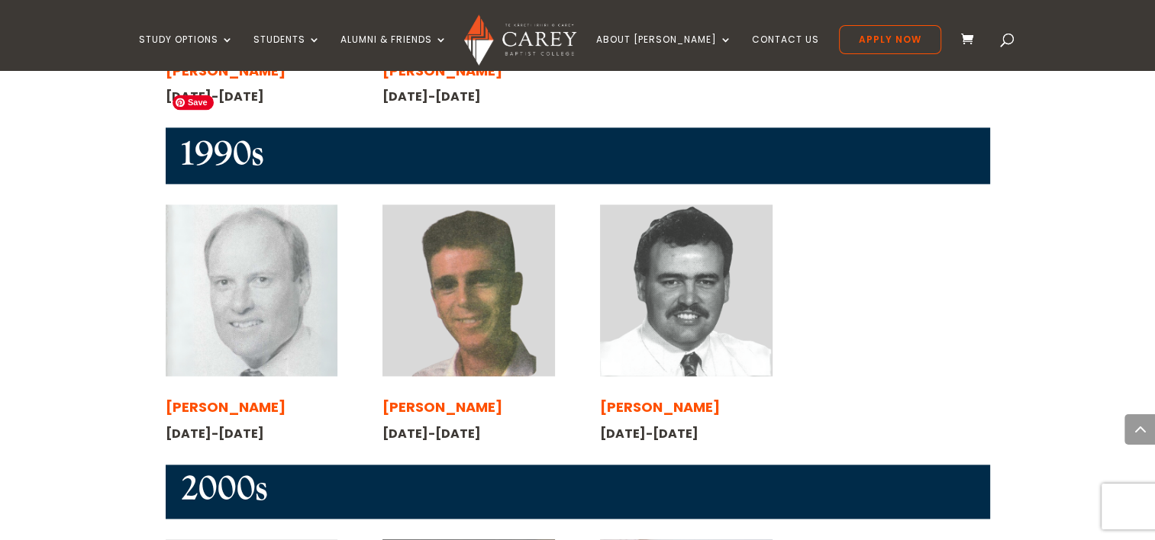
click at [317, 242] on img at bounding box center [252, 291] width 172 height 172
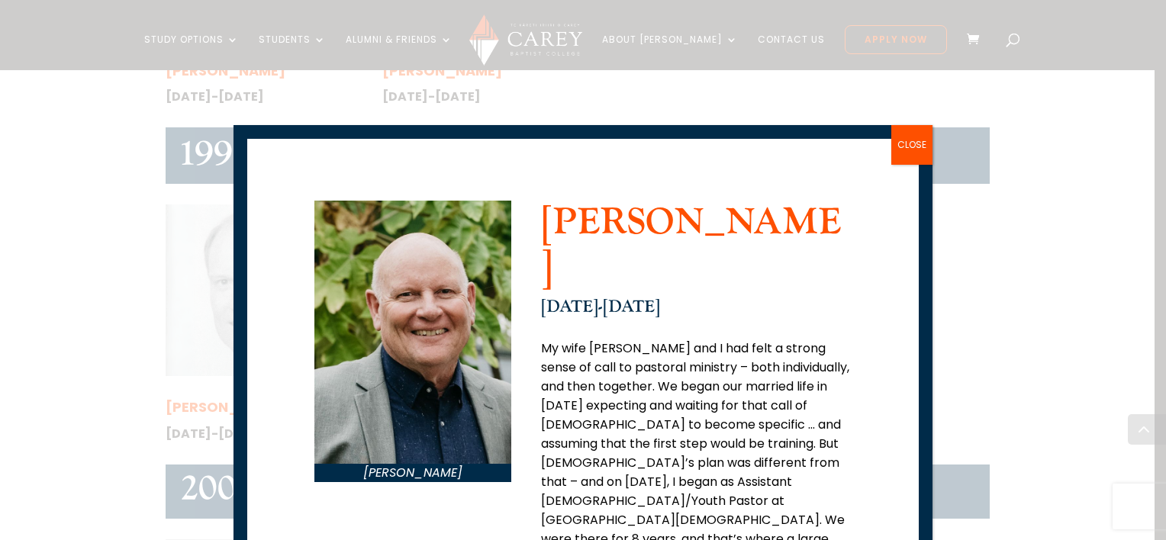
scroll to position [0, 0]
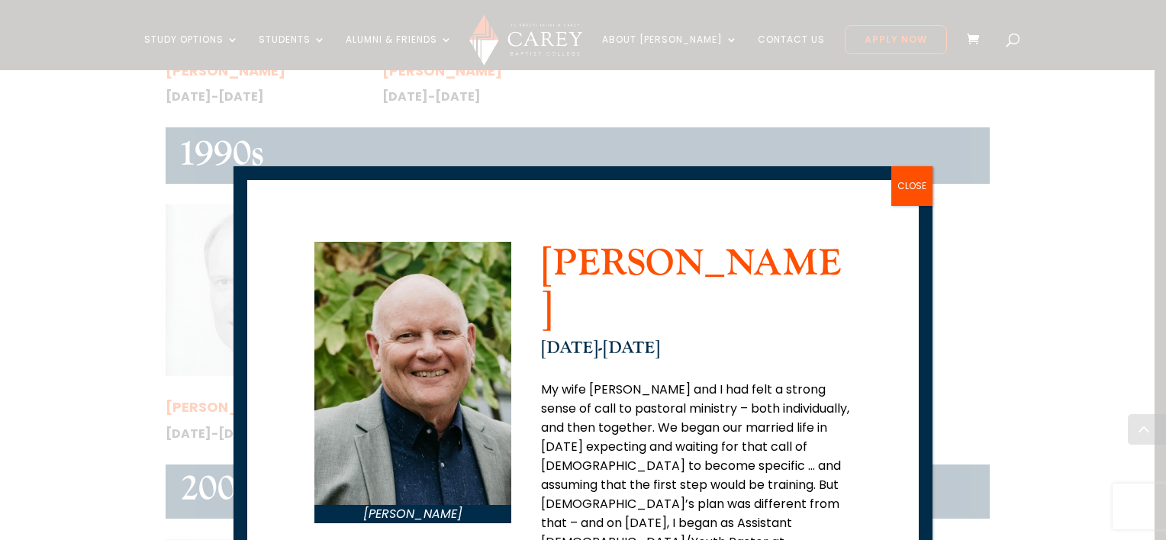
click at [900, 180] on button "CLOSE" at bounding box center [911, 186] width 41 height 40
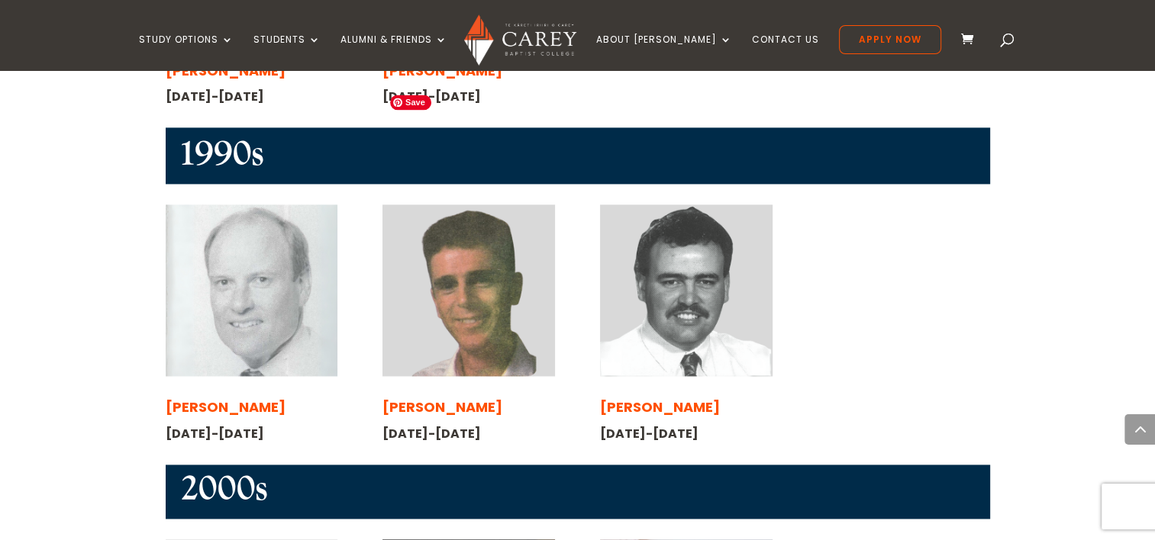
click at [512, 231] on img at bounding box center [468, 291] width 172 height 172
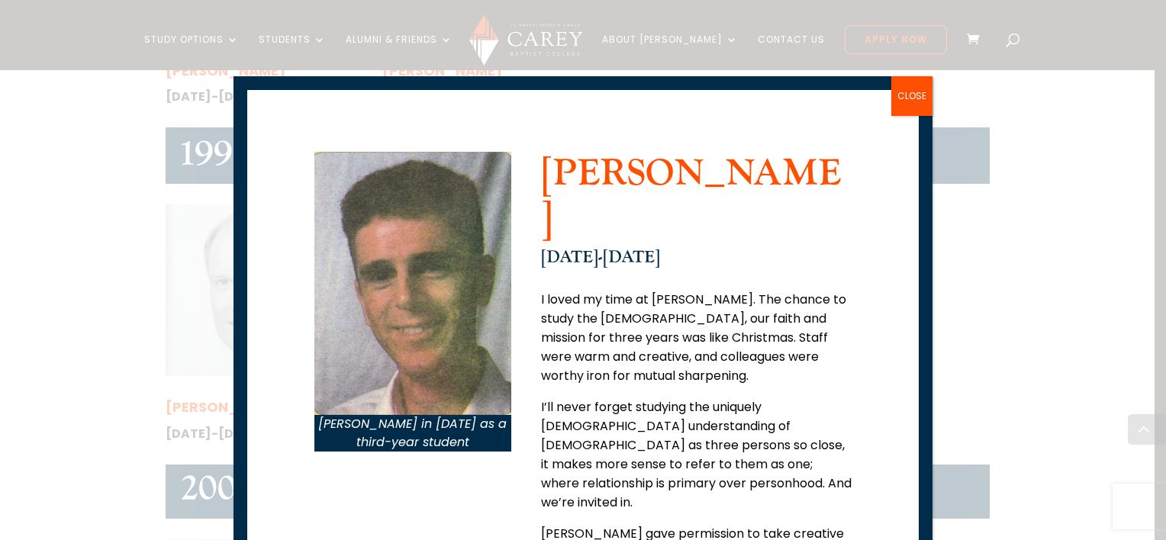
scroll to position [110, 0]
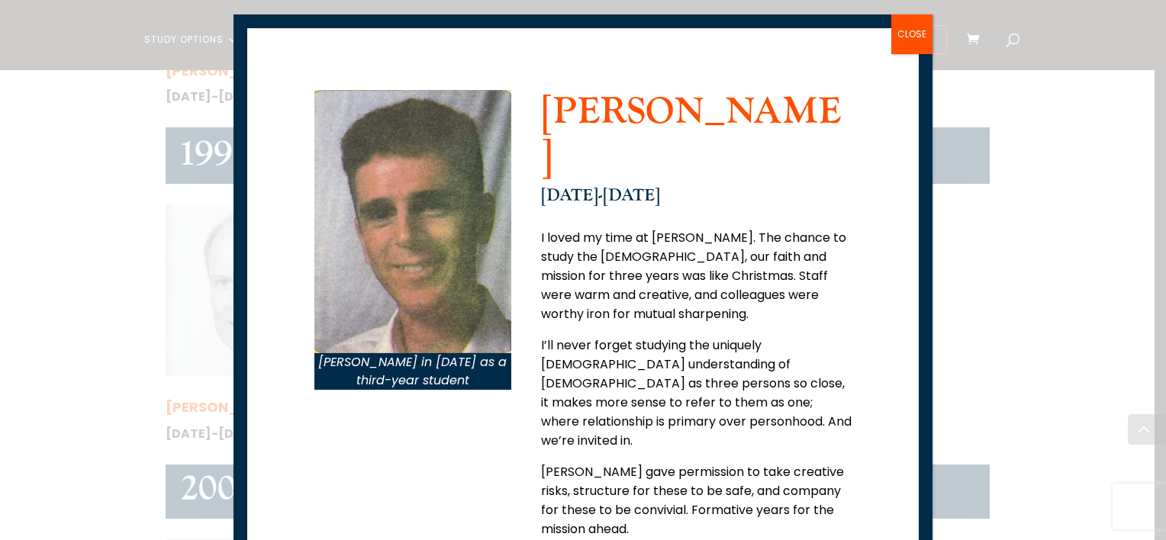
click at [911, 34] on button "CLOSE" at bounding box center [911, 34] width 41 height 40
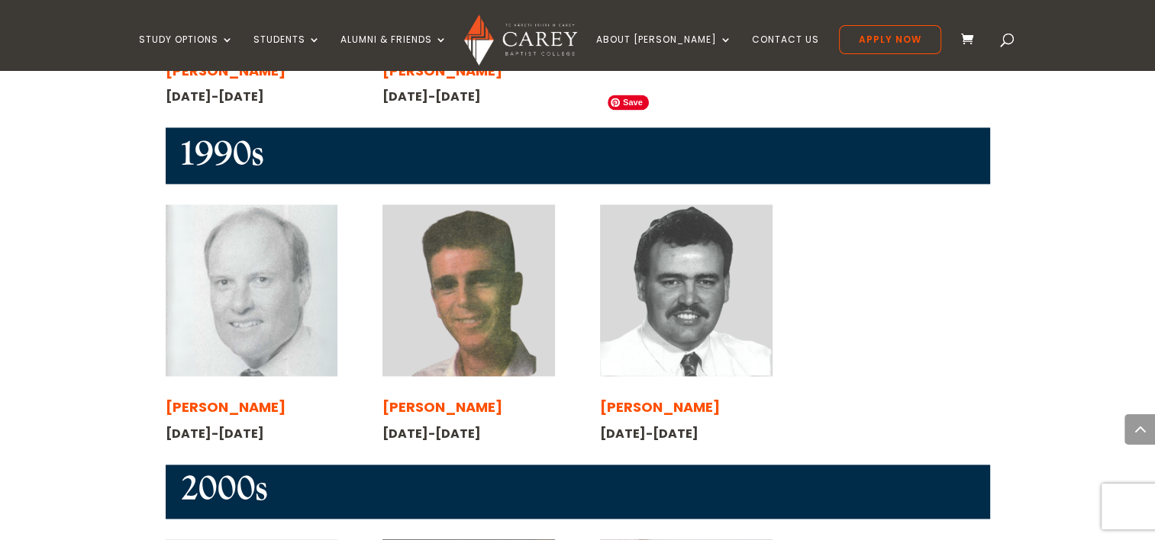
click at [666, 248] on img at bounding box center [686, 291] width 172 height 172
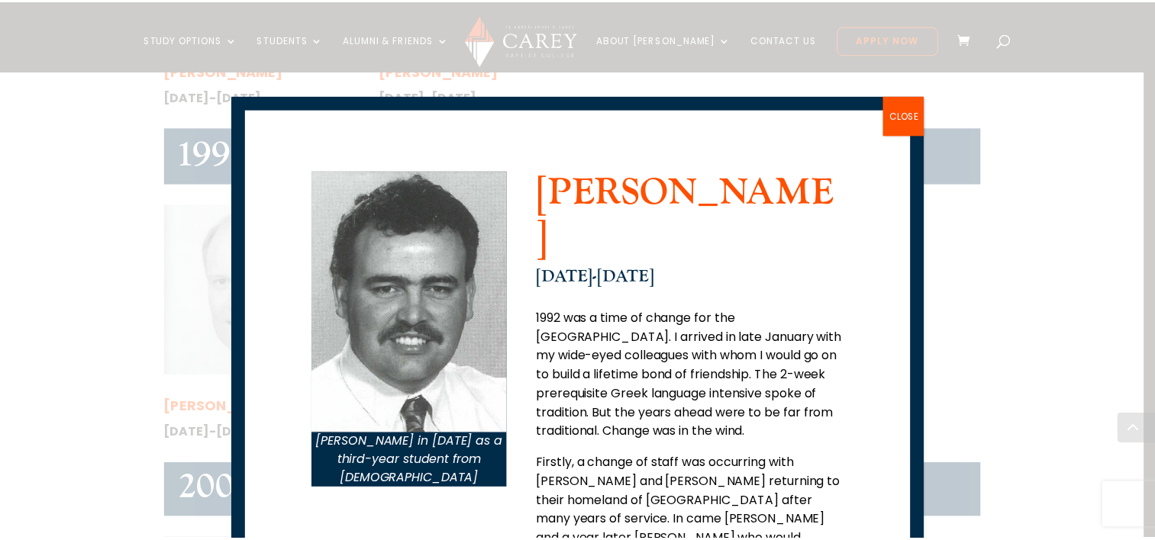
scroll to position [0, 0]
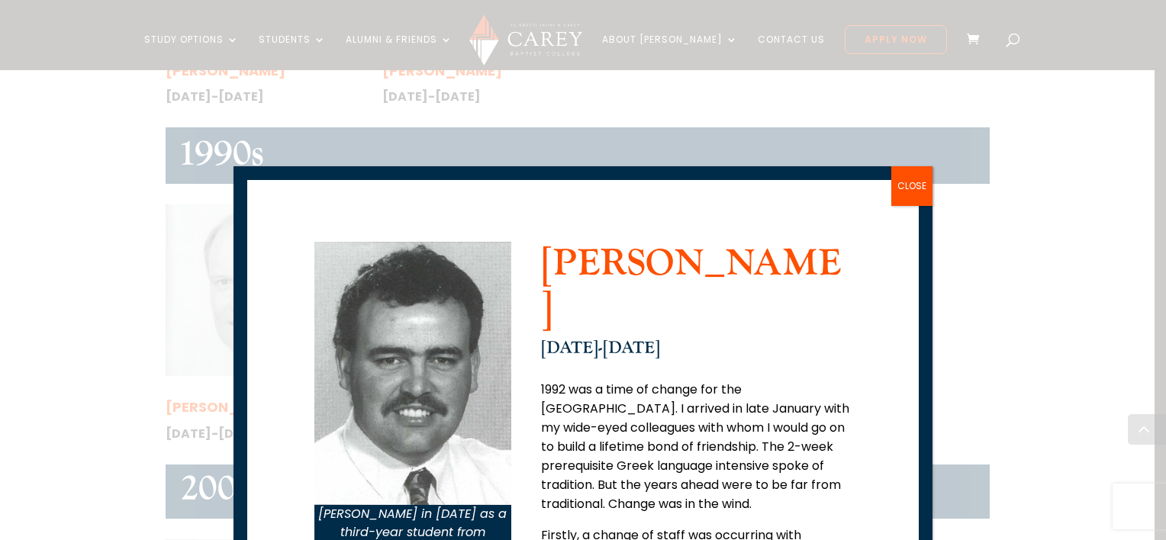
click at [920, 187] on button "CLOSE" at bounding box center [911, 186] width 41 height 40
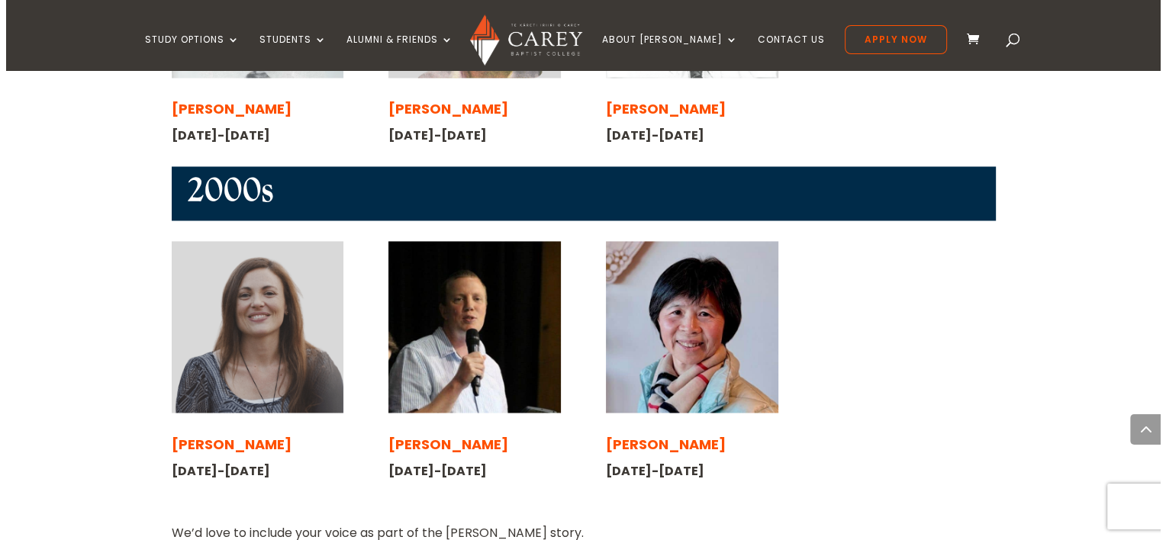
scroll to position [2481, 0]
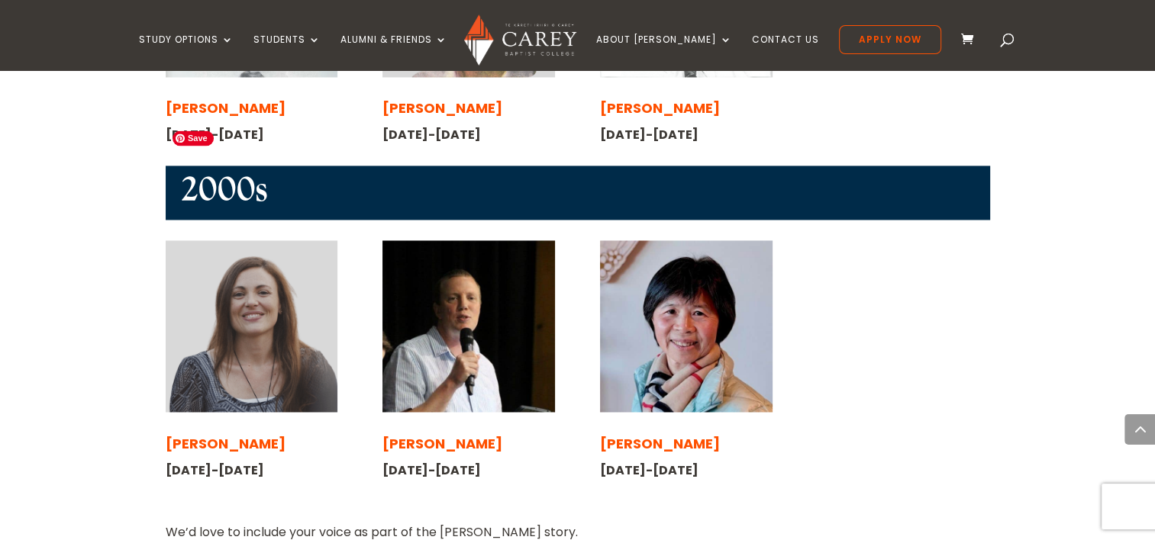
click at [312, 252] on img at bounding box center [252, 326] width 172 height 172
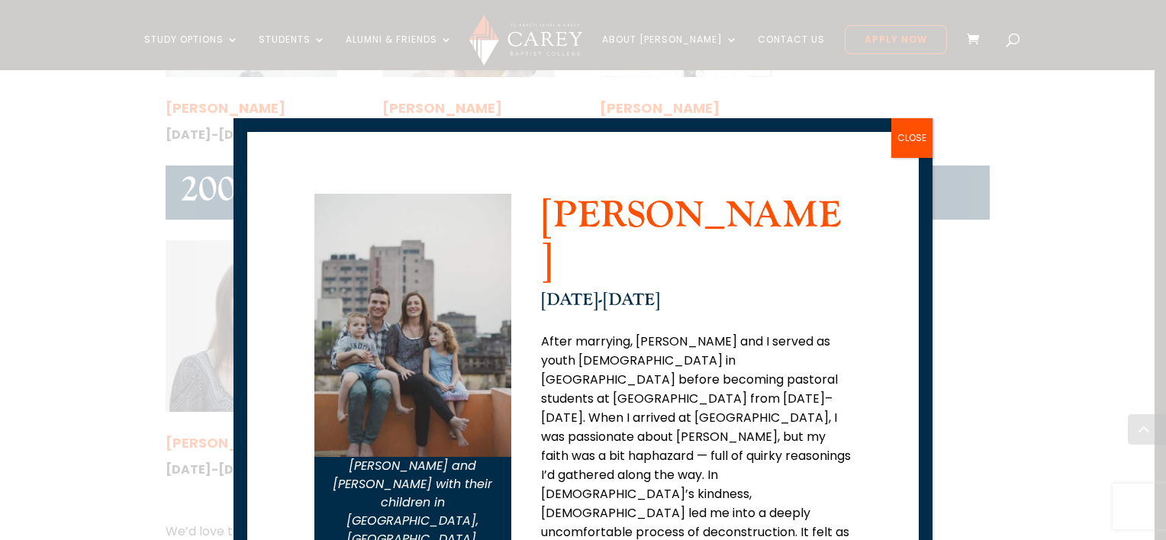
scroll to position [0, 0]
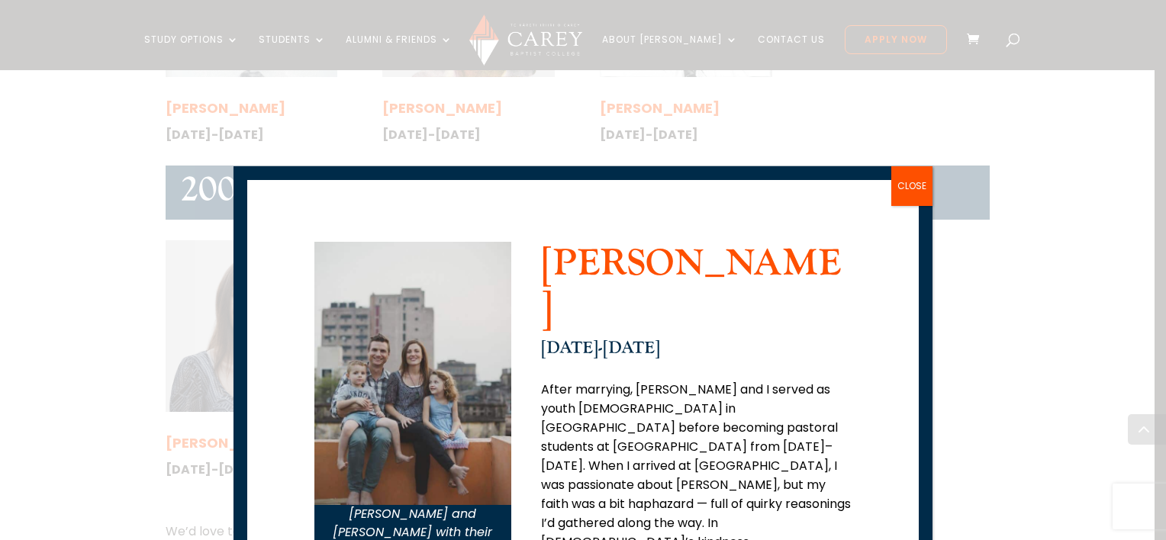
click at [916, 183] on button "CLOSE" at bounding box center [911, 186] width 41 height 40
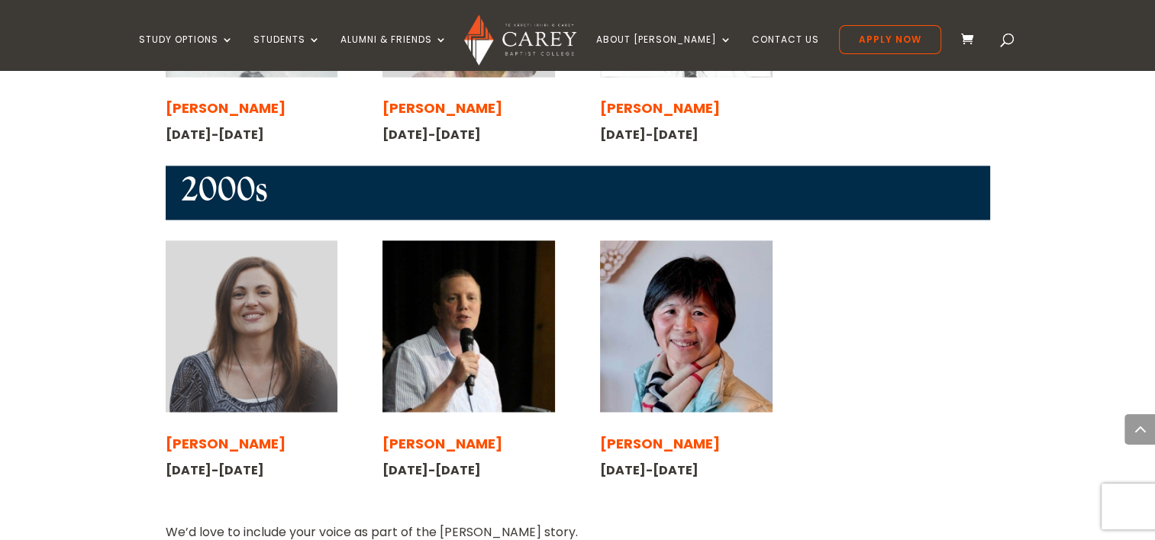
click at [539, 259] on img at bounding box center [468, 326] width 172 height 172
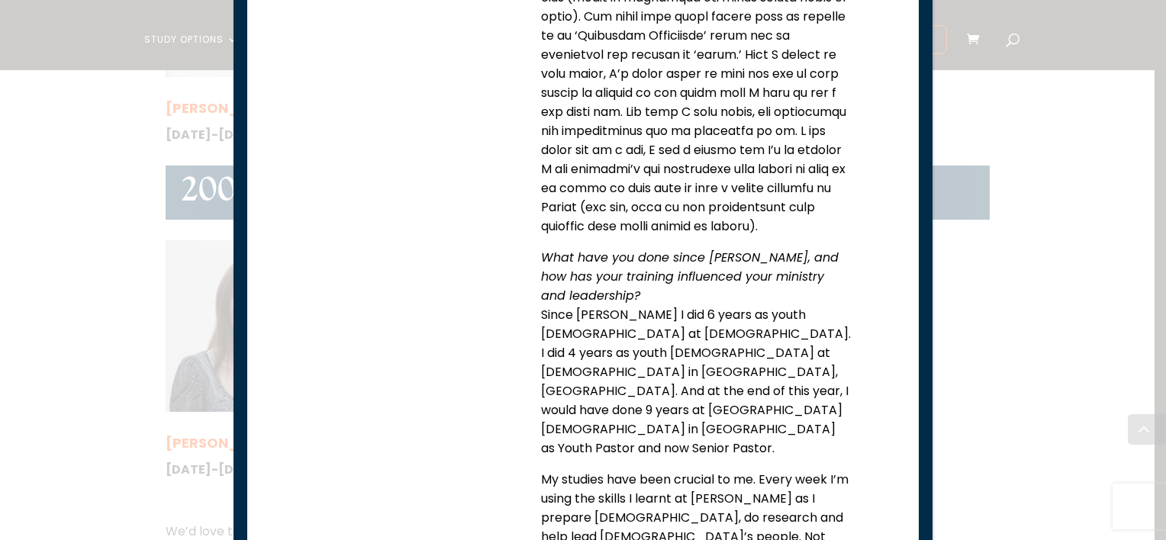
scroll to position [1507, 0]
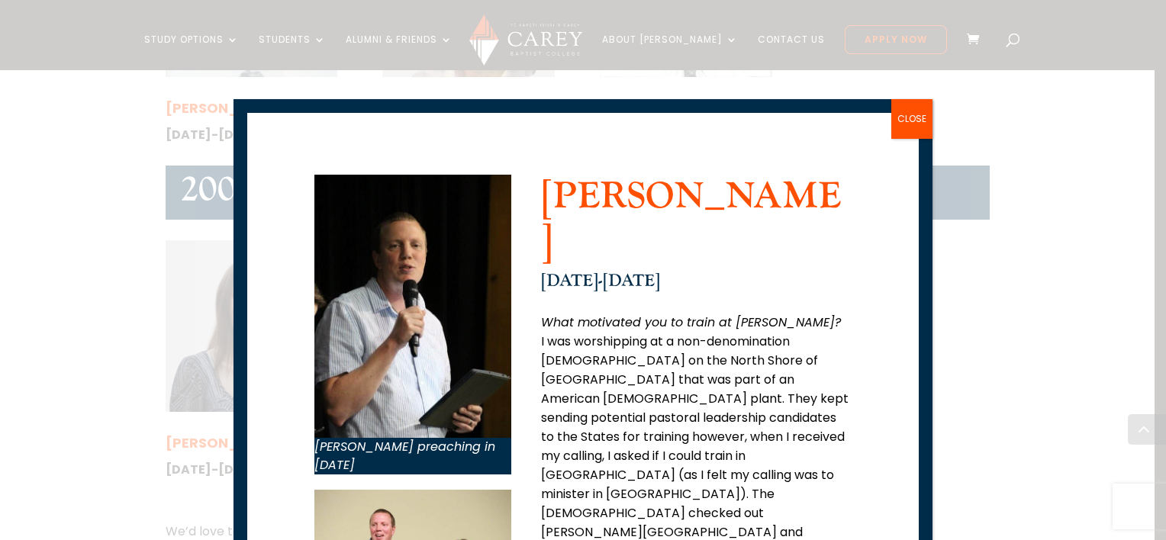
scroll to position [0, 0]
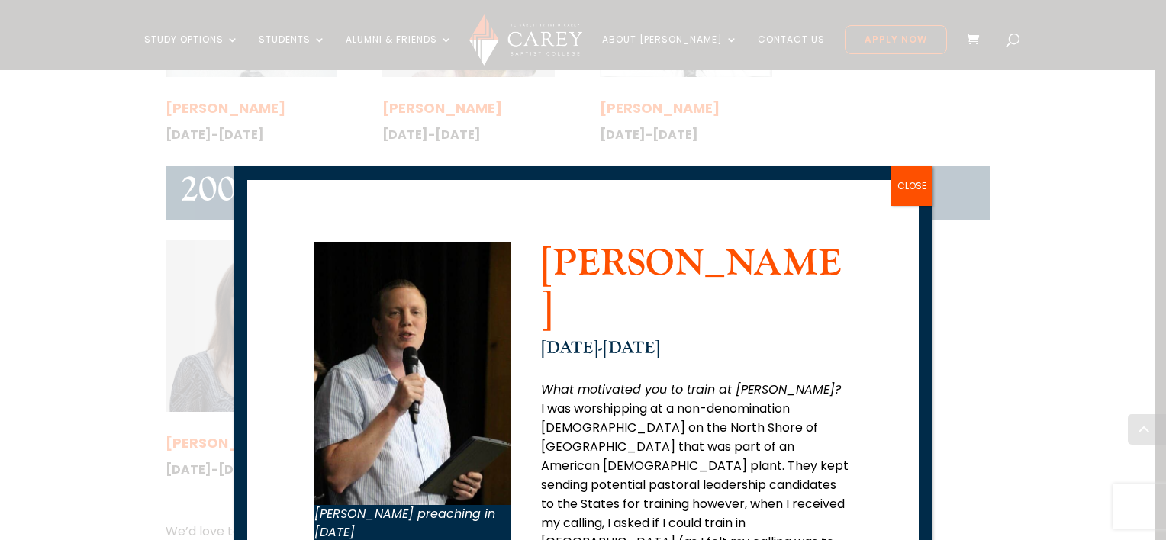
click at [898, 177] on button "CLOSE" at bounding box center [911, 186] width 41 height 40
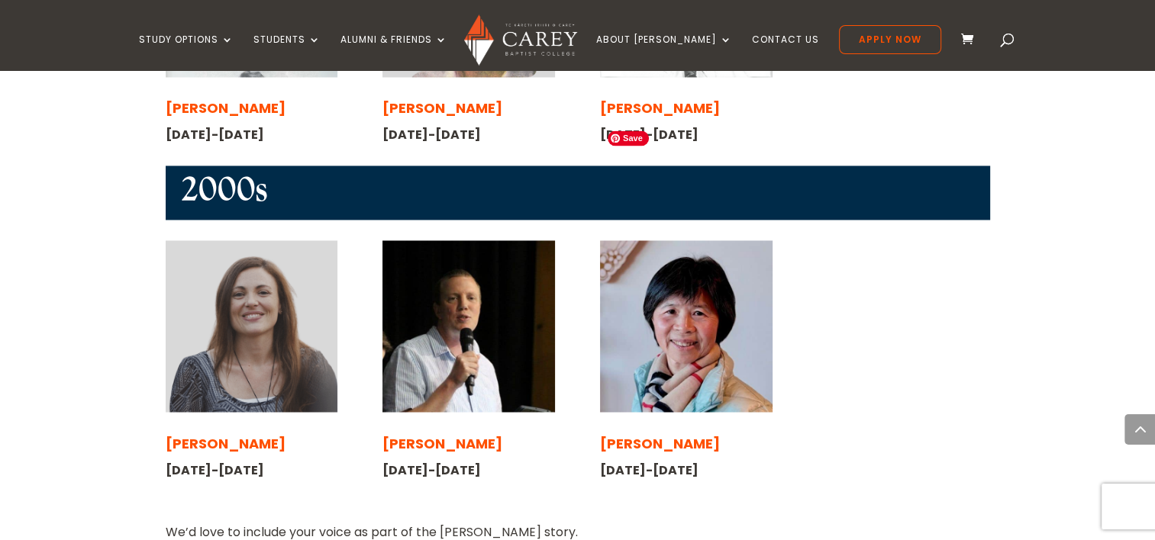
click at [740, 240] on img at bounding box center [686, 326] width 172 height 172
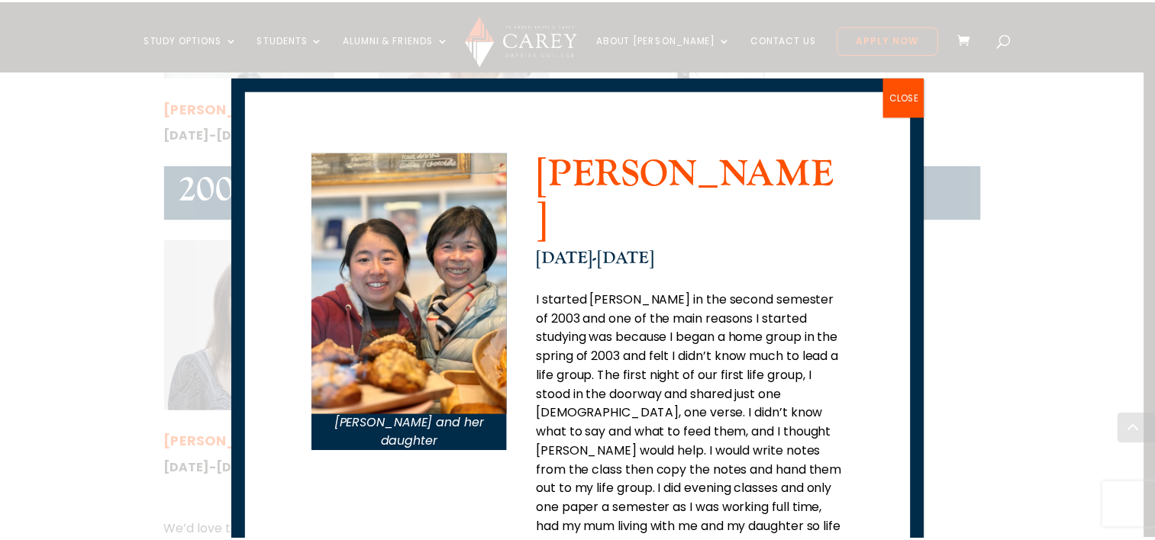
scroll to position [58, 0]
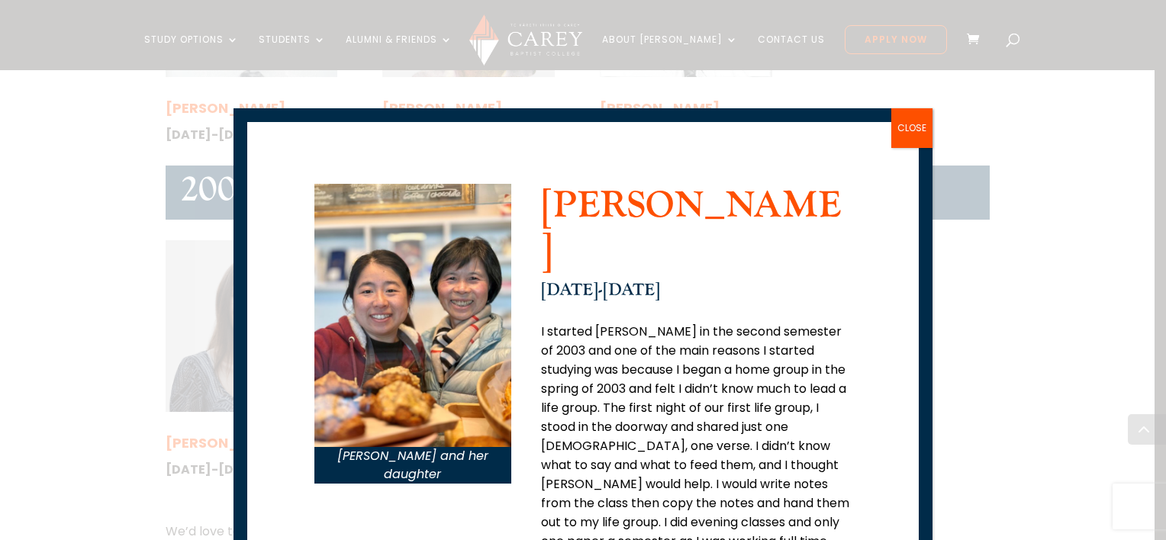
click at [912, 116] on button "CLOSE" at bounding box center [911, 128] width 41 height 40
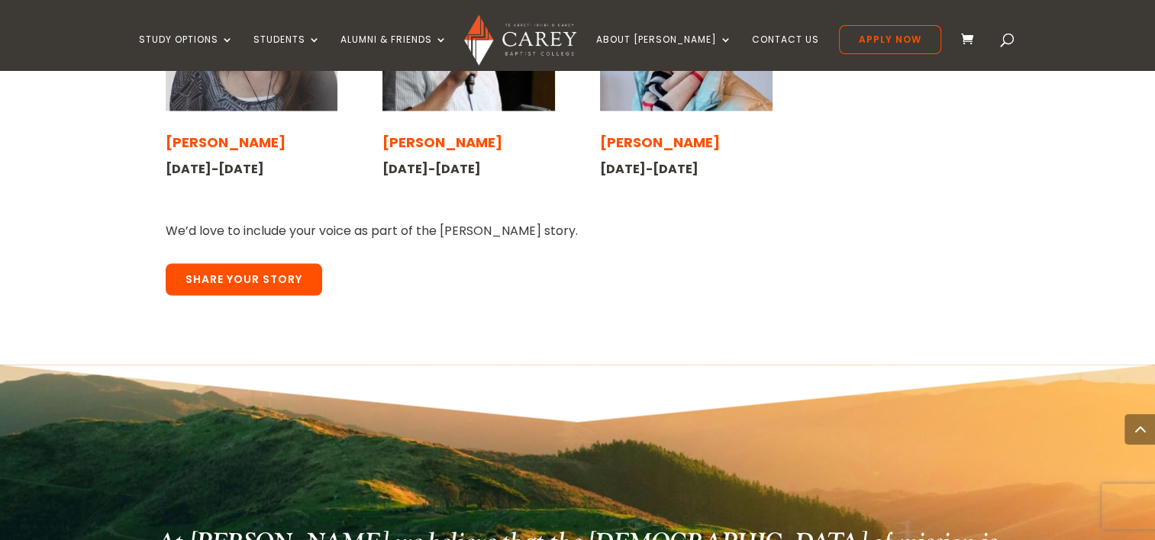
scroll to position [2792, 0]
